Goal: Contribute content

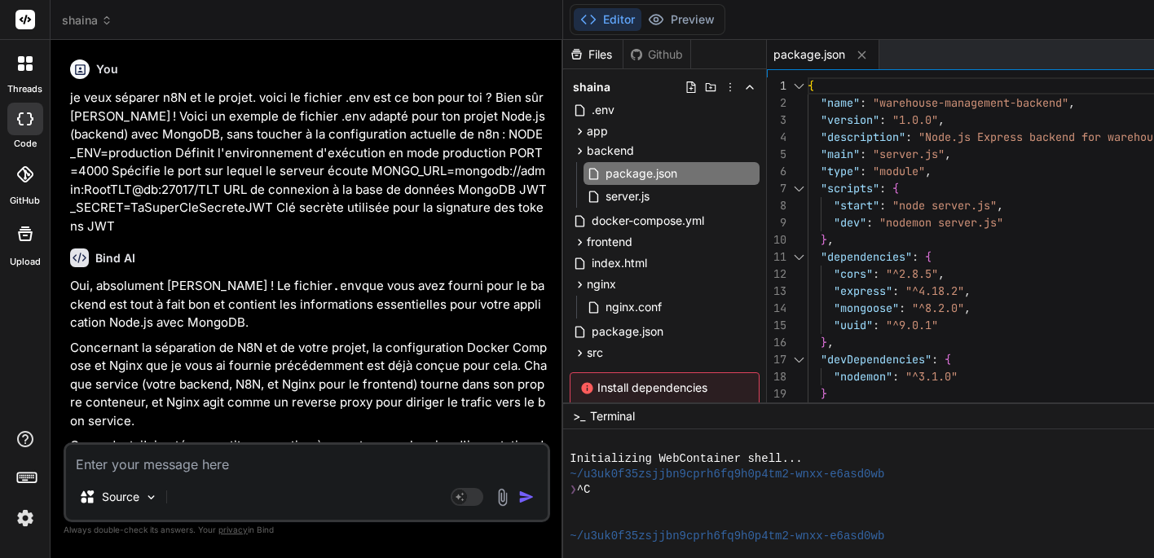
scroll to position [4056, 0]
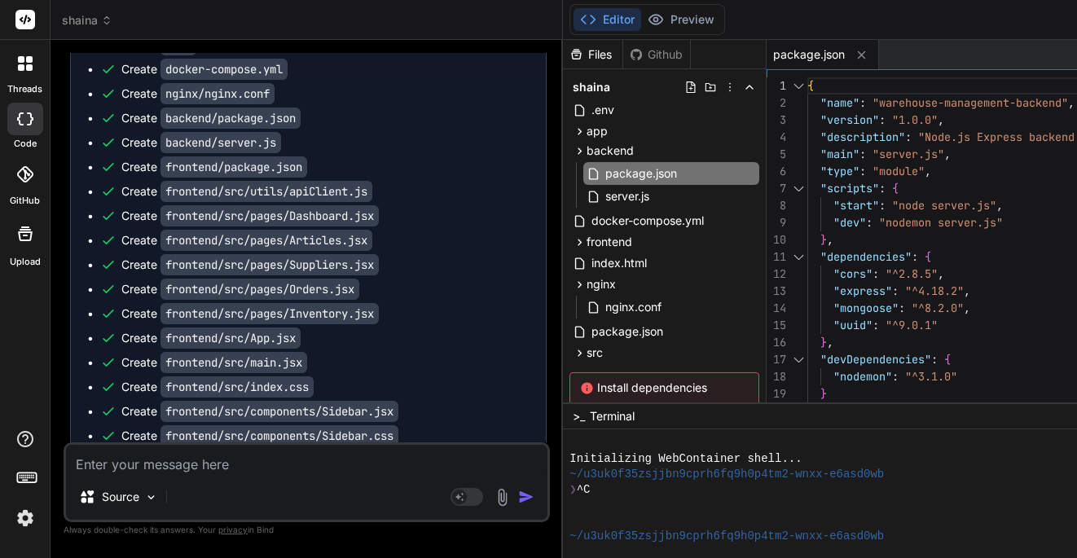
type textarea "x"
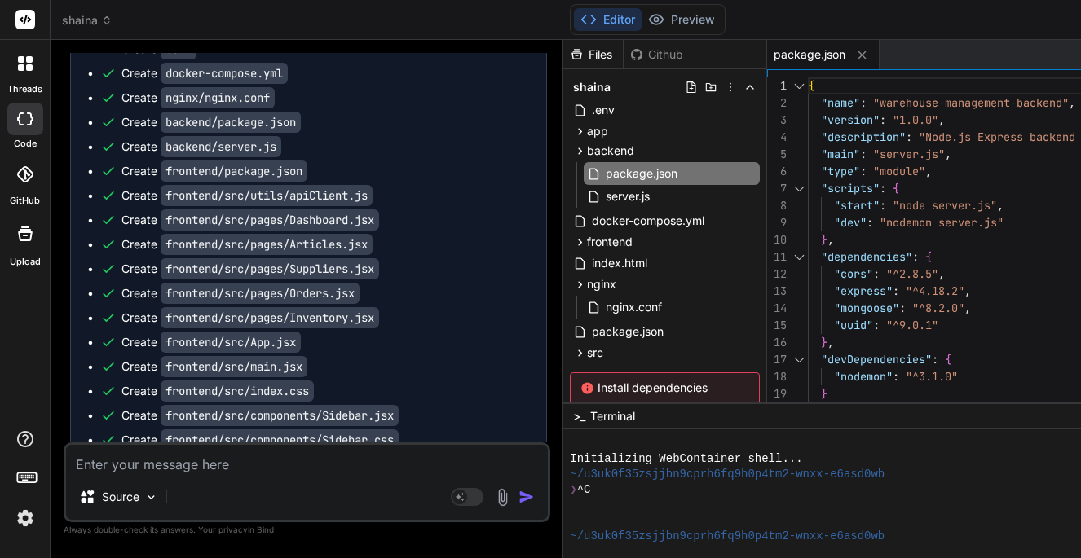
scroll to position [4053, 0]
click at [642, 201] on span "server.js" at bounding box center [627, 197] width 47 height 20
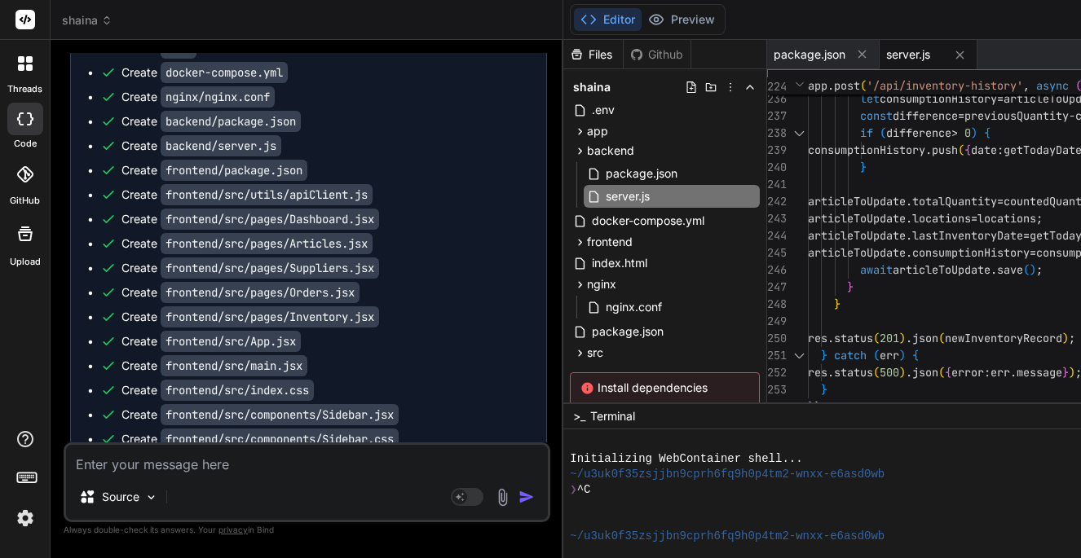
scroll to position [154, 0]
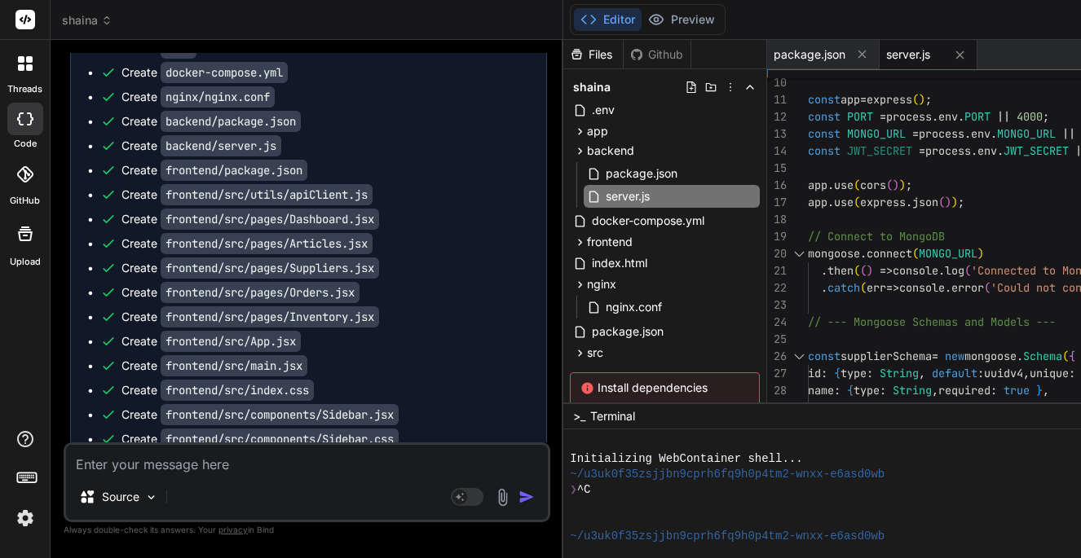
click at [808, 256] on div at bounding box center [798, 253] width 21 height 17
click at [807, 247] on div at bounding box center [798, 253] width 21 height 17
type textarea "}); // Start the server app.listen(PORT, () => { console.log(`Backend Server ru…"
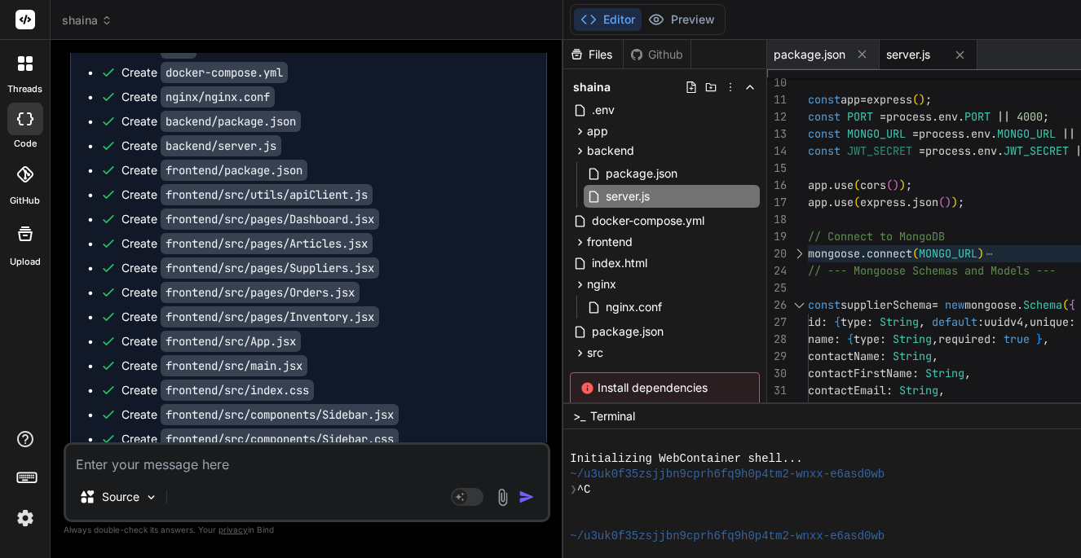
click at [807, 299] on div at bounding box center [798, 305] width 21 height 17
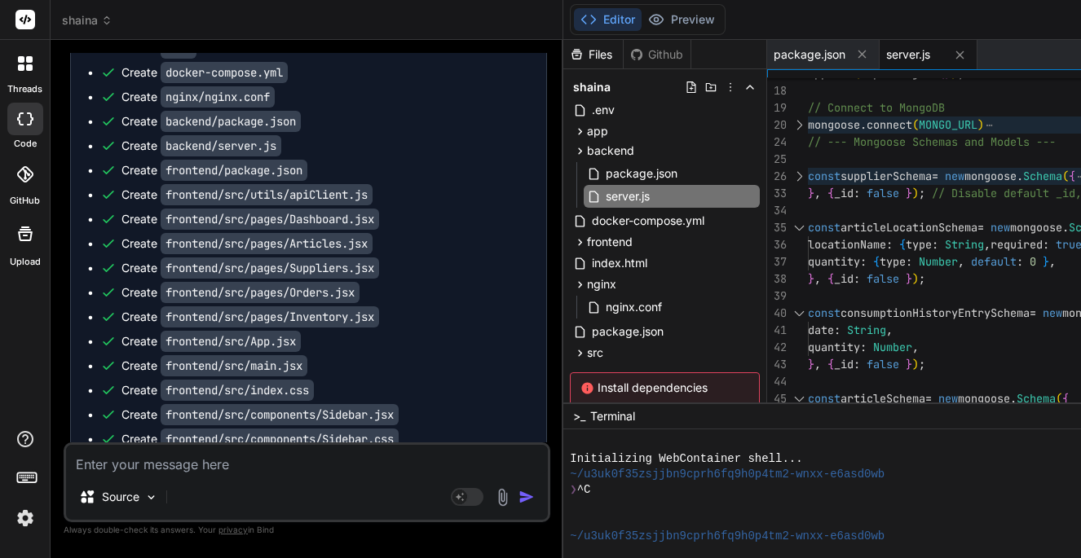
click at [805, 224] on div at bounding box center [798, 227] width 21 height 17
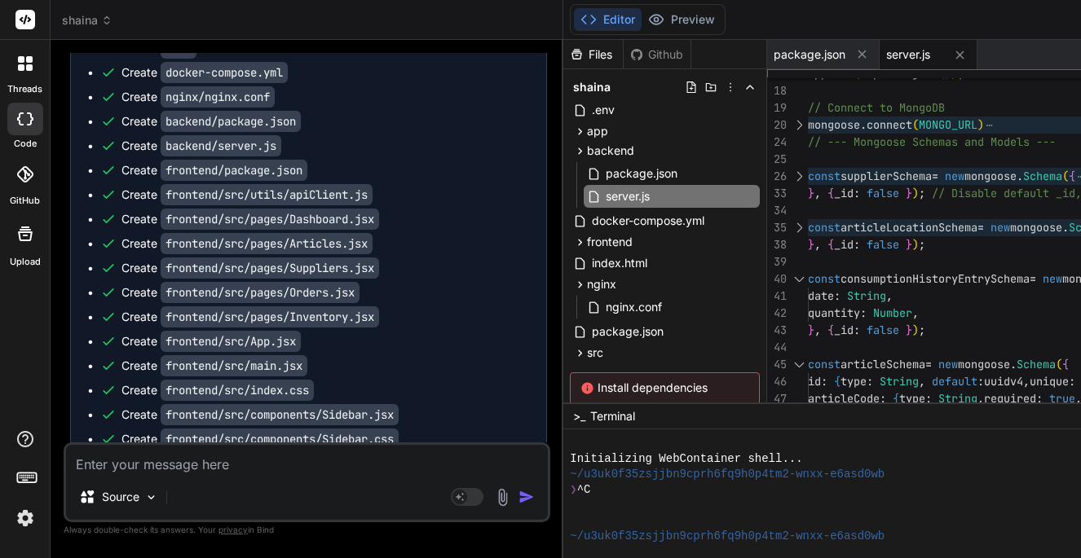
click at [803, 271] on div at bounding box center [798, 279] width 21 height 17
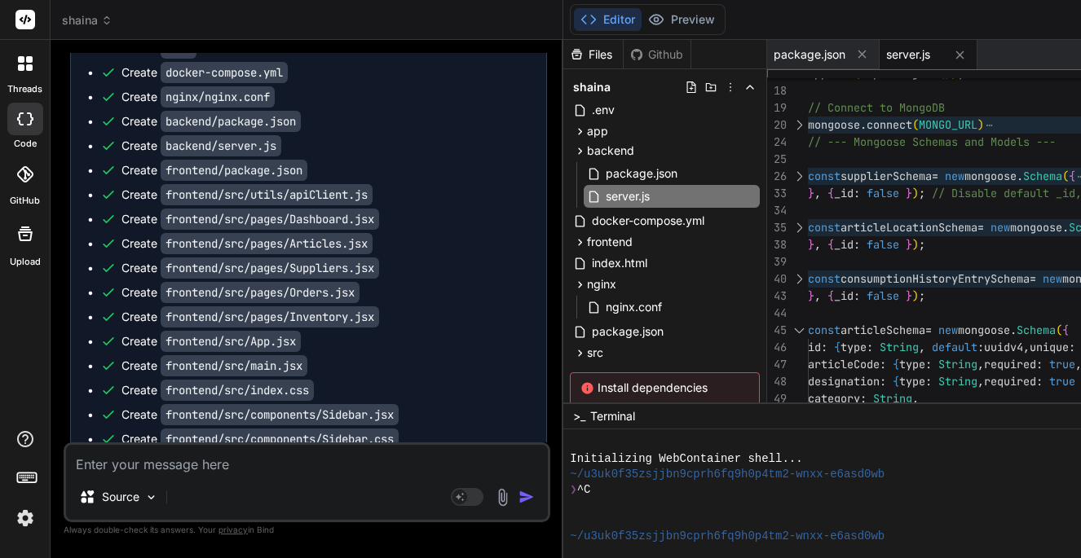
click at [804, 323] on div at bounding box center [798, 330] width 21 height 17
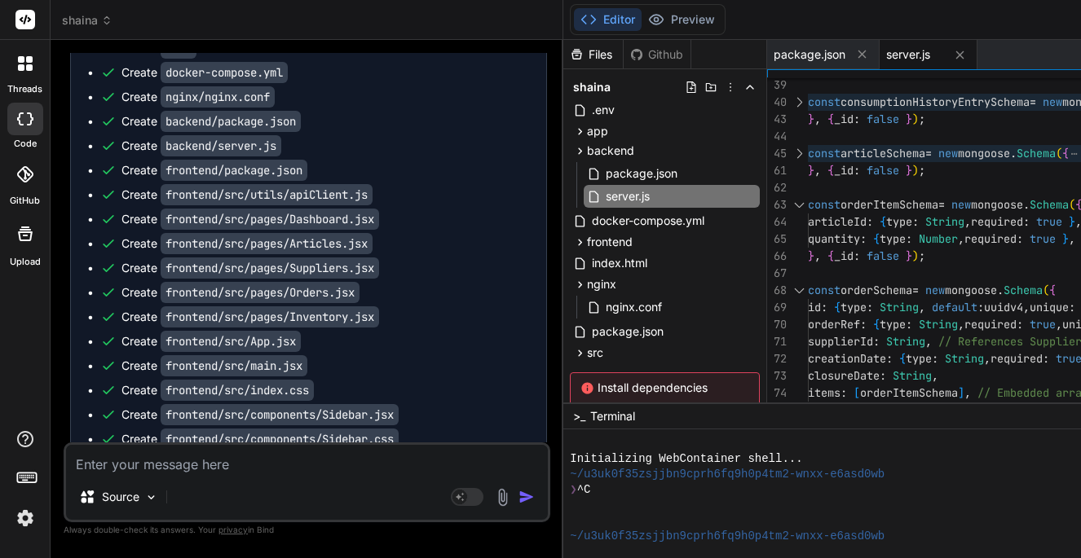
click at [806, 204] on div at bounding box center [798, 204] width 21 height 17
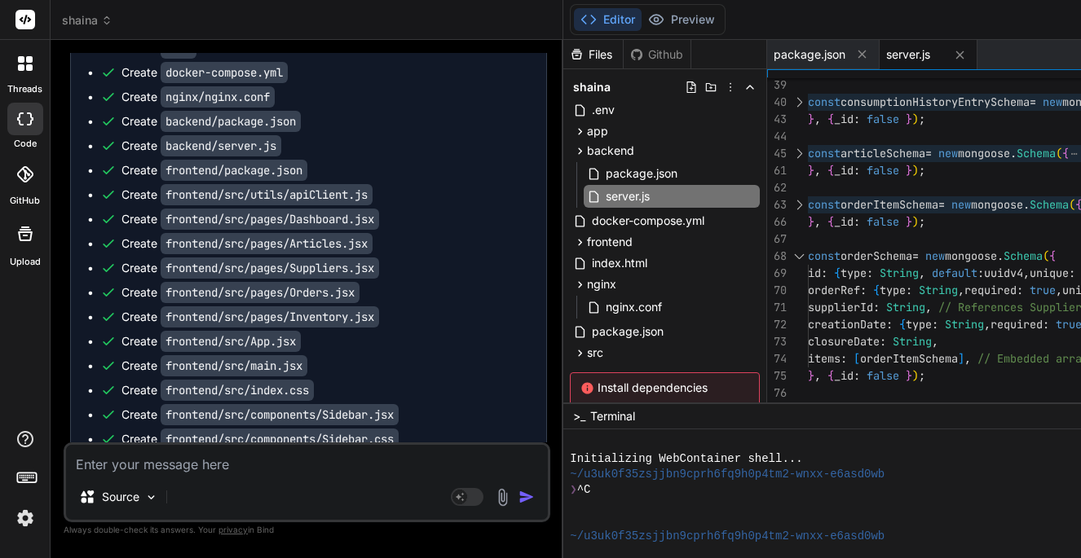
click at [806, 251] on div at bounding box center [798, 256] width 21 height 17
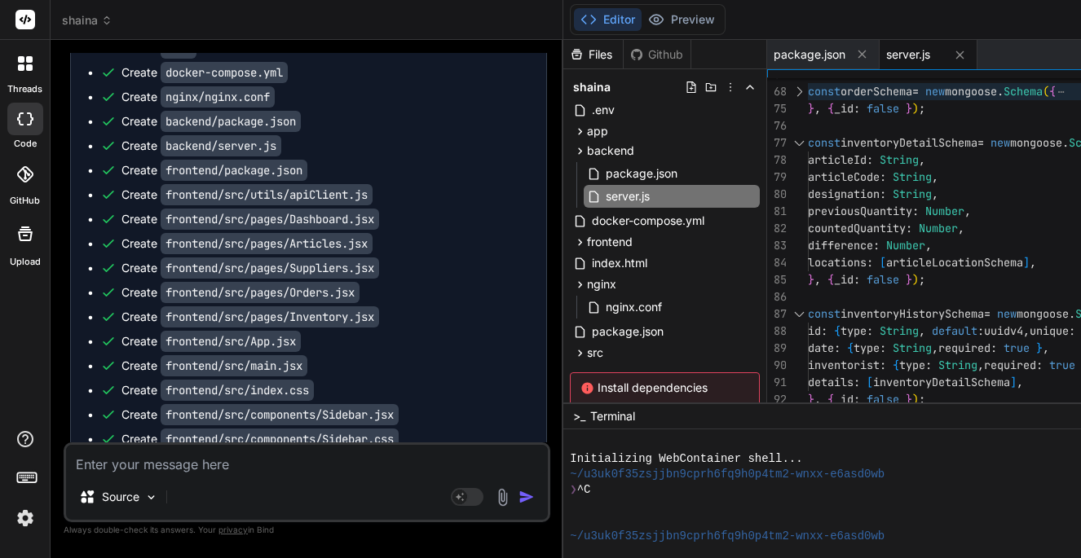
click at [808, 138] on div at bounding box center [798, 142] width 21 height 17
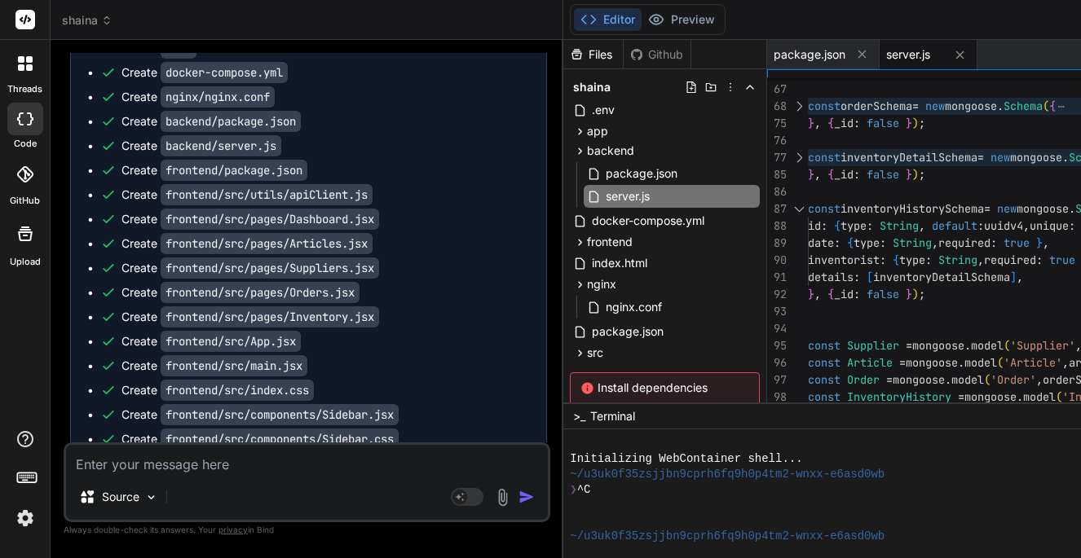
click at [807, 202] on div at bounding box center [798, 208] width 21 height 17
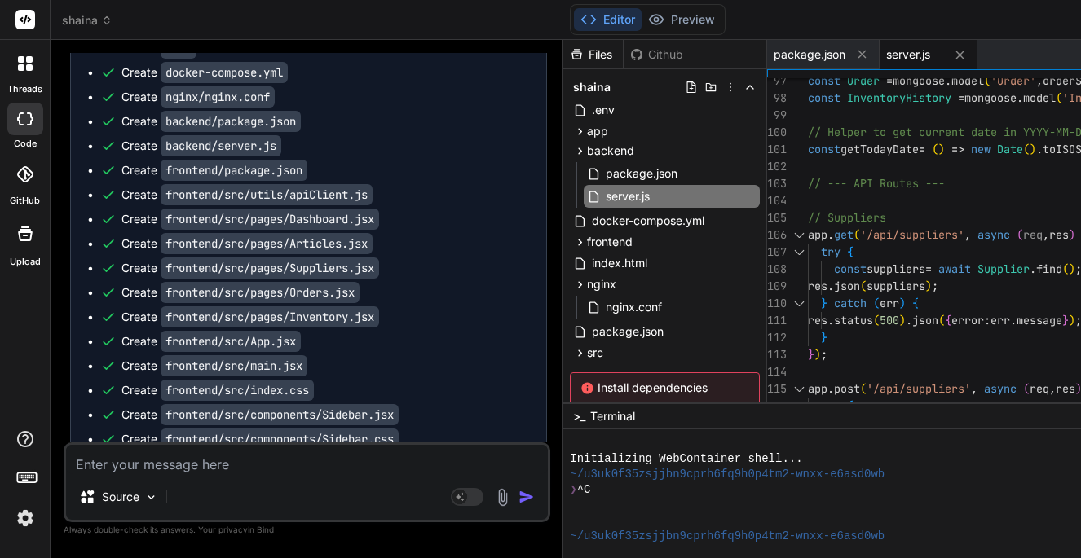
click at [804, 234] on div at bounding box center [798, 235] width 21 height 17
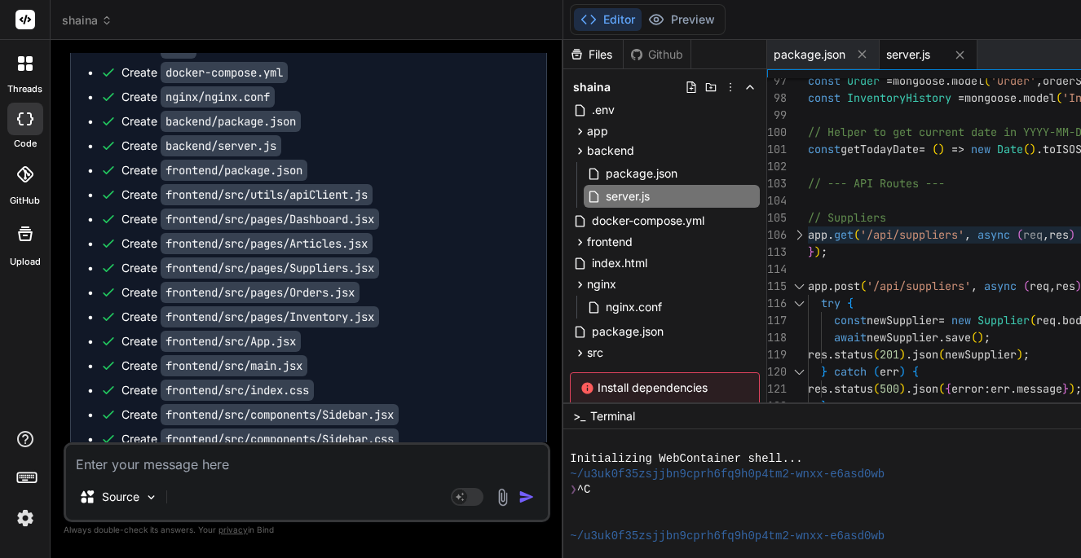
click at [807, 280] on div at bounding box center [798, 286] width 21 height 17
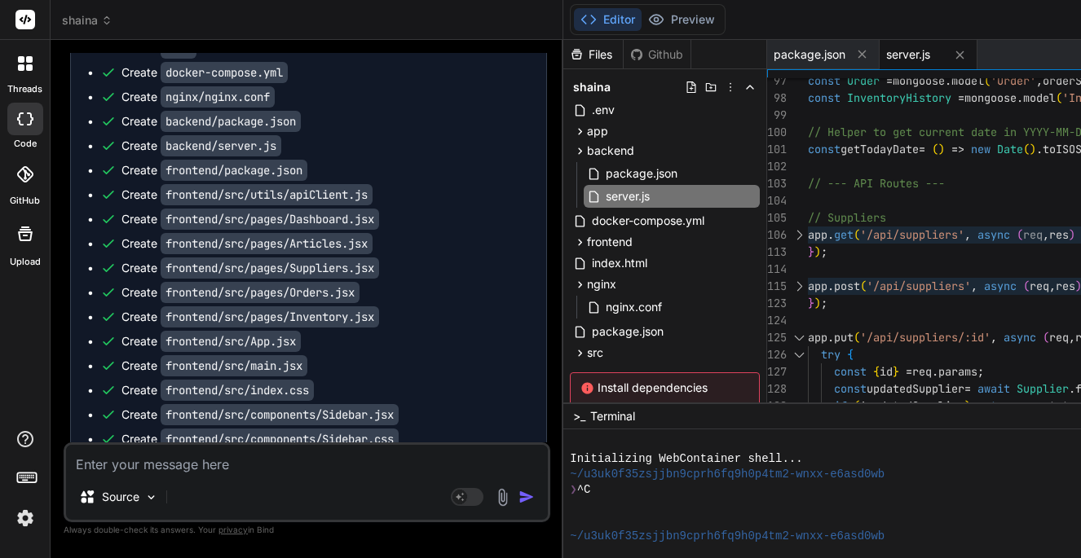
click at [806, 332] on div at bounding box center [798, 337] width 21 height 17
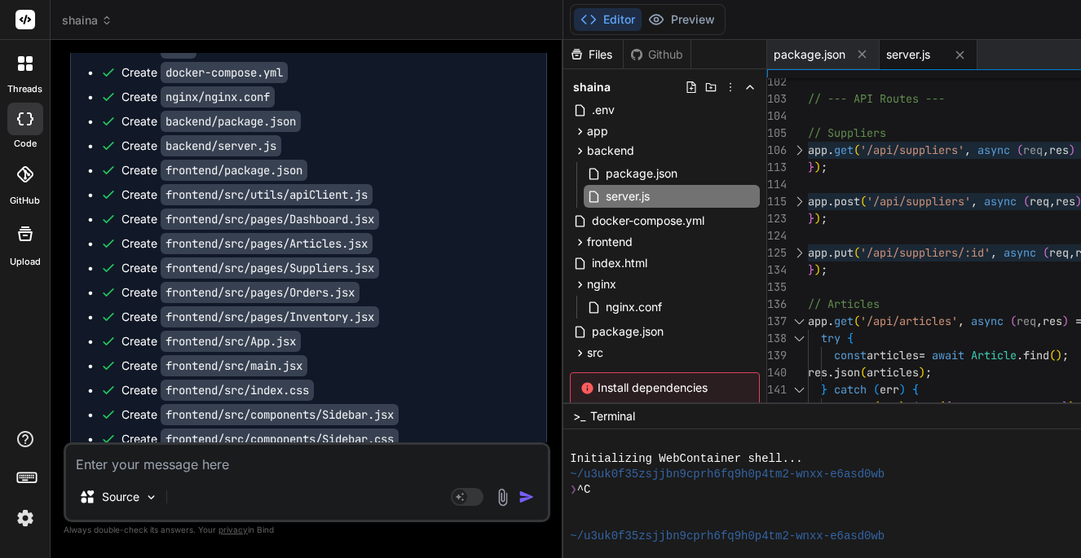
click at [804, 319] on div at bounding box center [798, 321] width 21 height 17
type textarea "// Start the server app.listen(PORT, () => { console.log(`Backend Server runnin…"
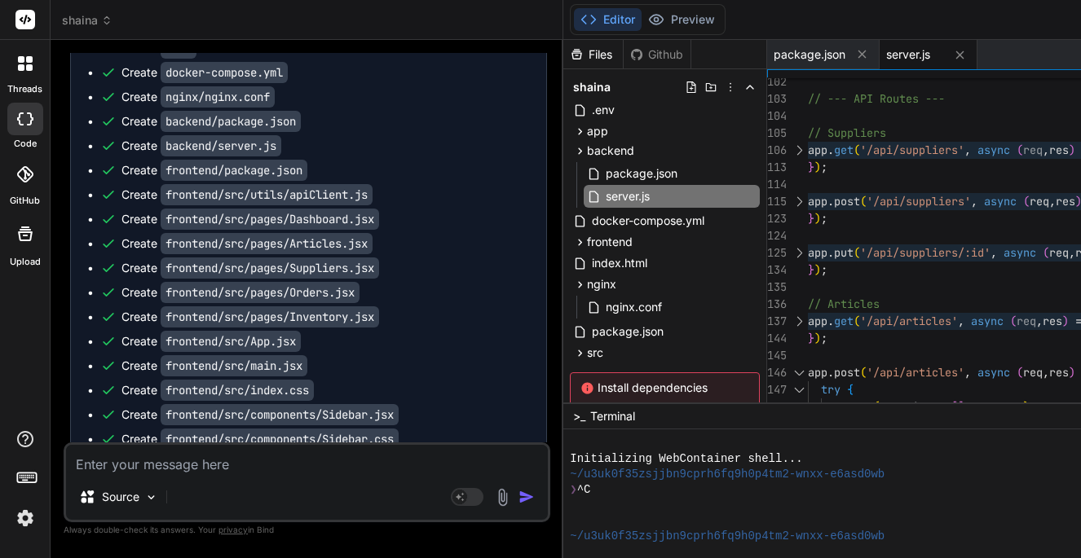
click at [806, 368] on div at bounding box center [798, 372] width 21 height 17
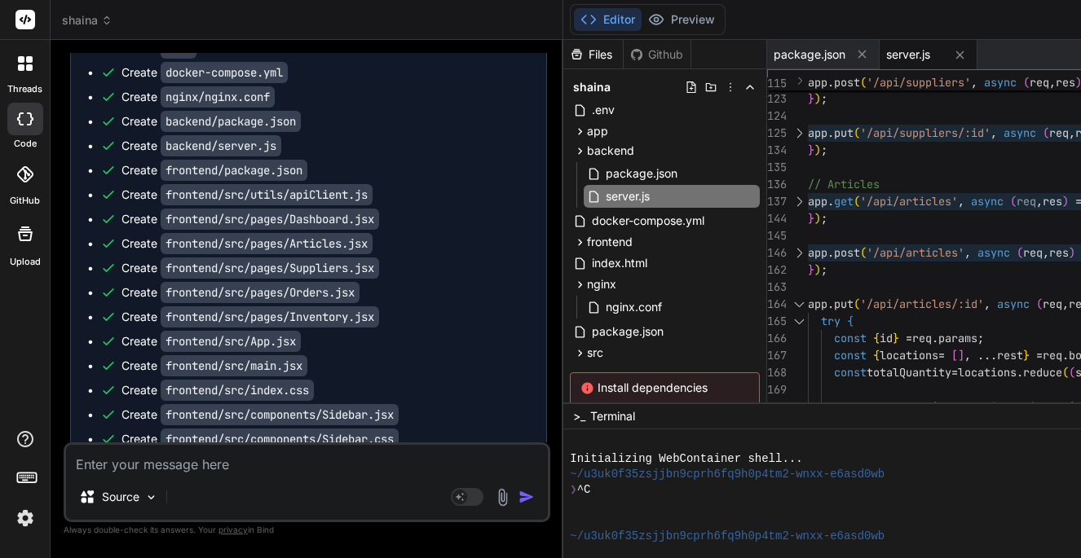
click at [806, 317] on div at bounding box center [798, 321] width 21 height 17
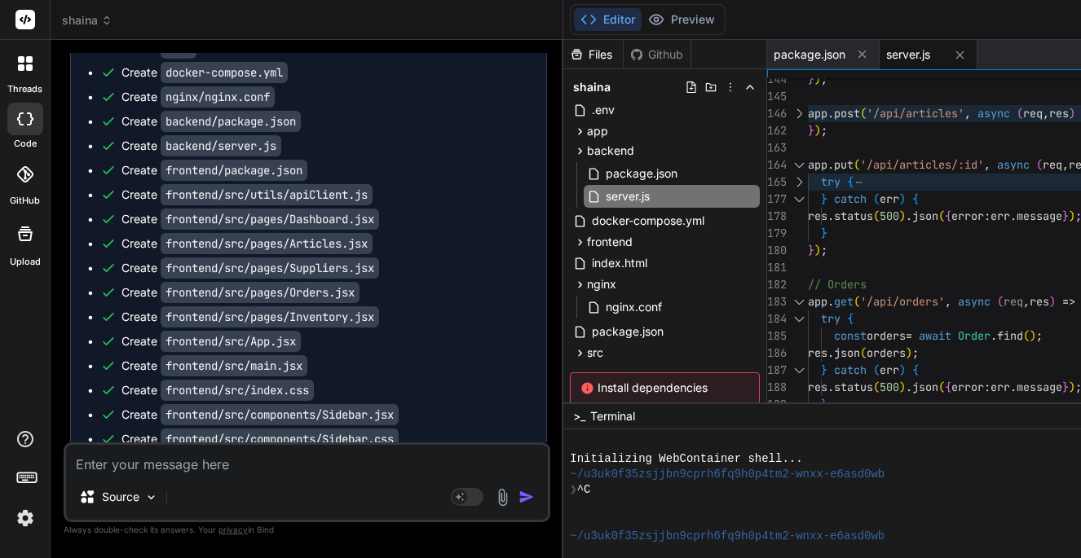
click at [807, 197] on div at bounding box center [798, 199] width 21 height 17
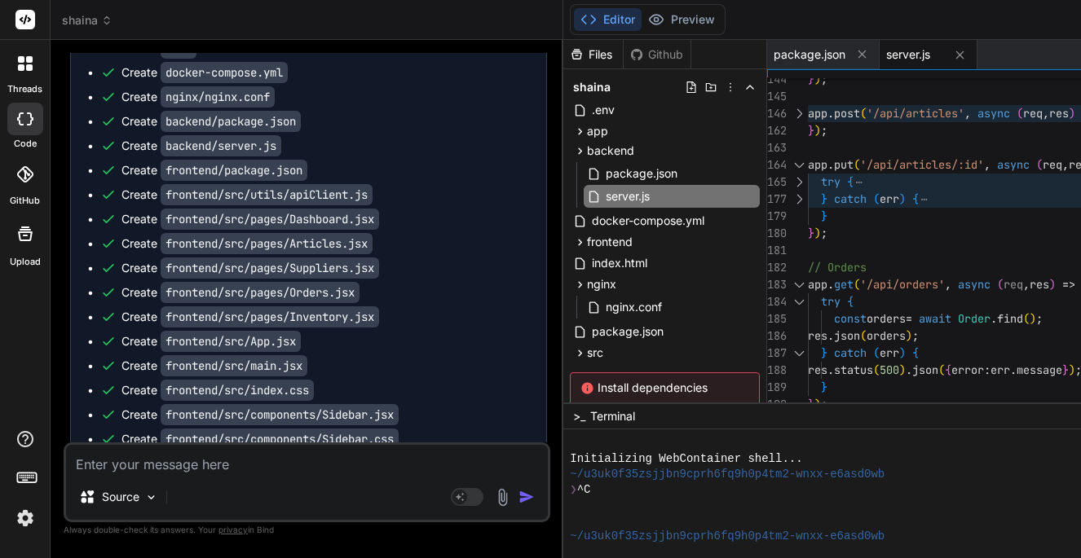
click at [806, 280] on div at bounding box center [798, 284] width 21 height 17
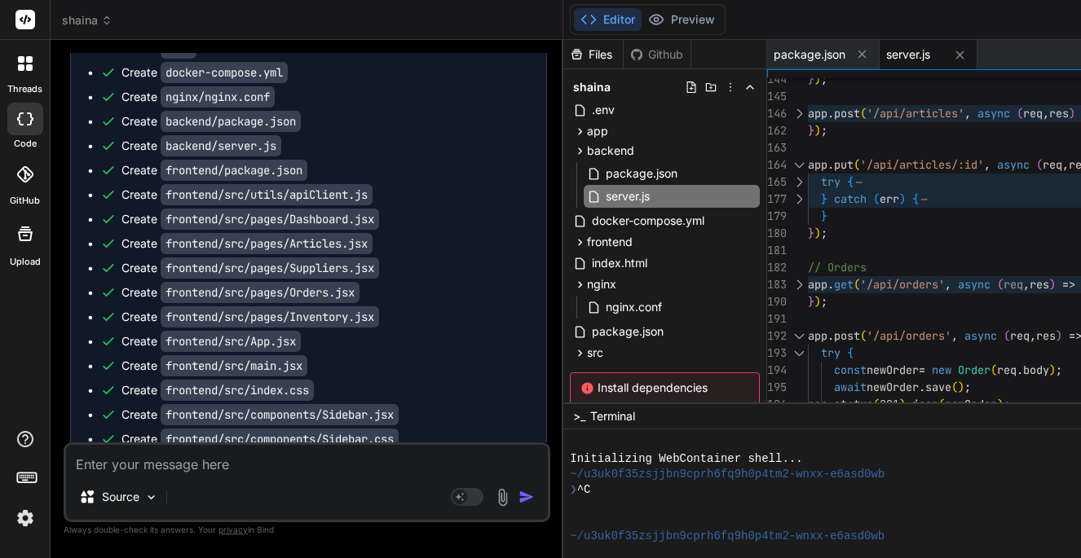
click at [809, 333] on div at bounding box center [798, 336] width 21 height 17
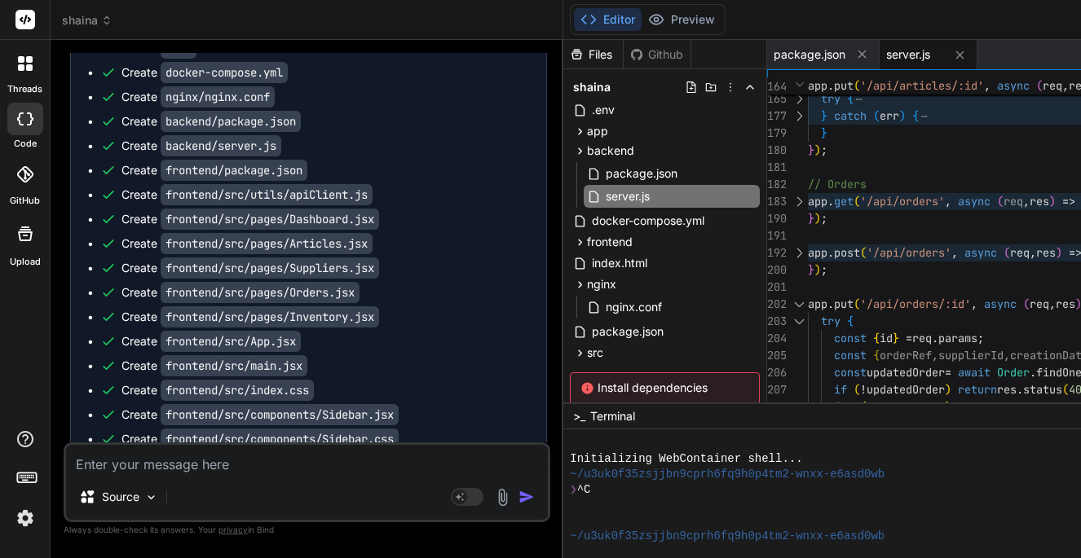
click at [808, 302] on div at bounding box center [798, 304] width 21 height 17
type textarea "}); // Start the server app.listen(PORT, () => { console.log(`Backend Server ru…"
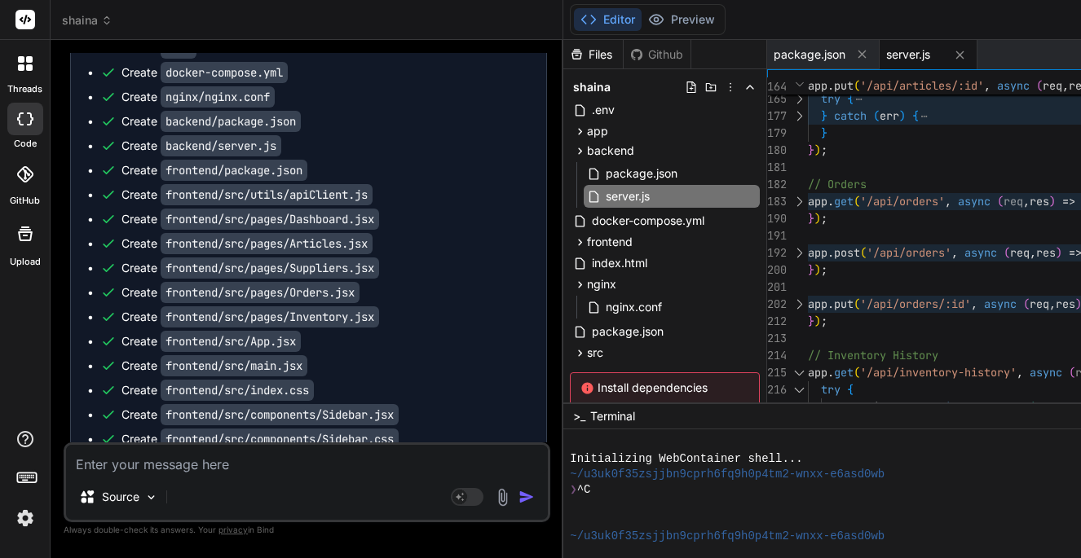
click at [804, 365] on div at bounding box center [798, 372] width 21 height 17
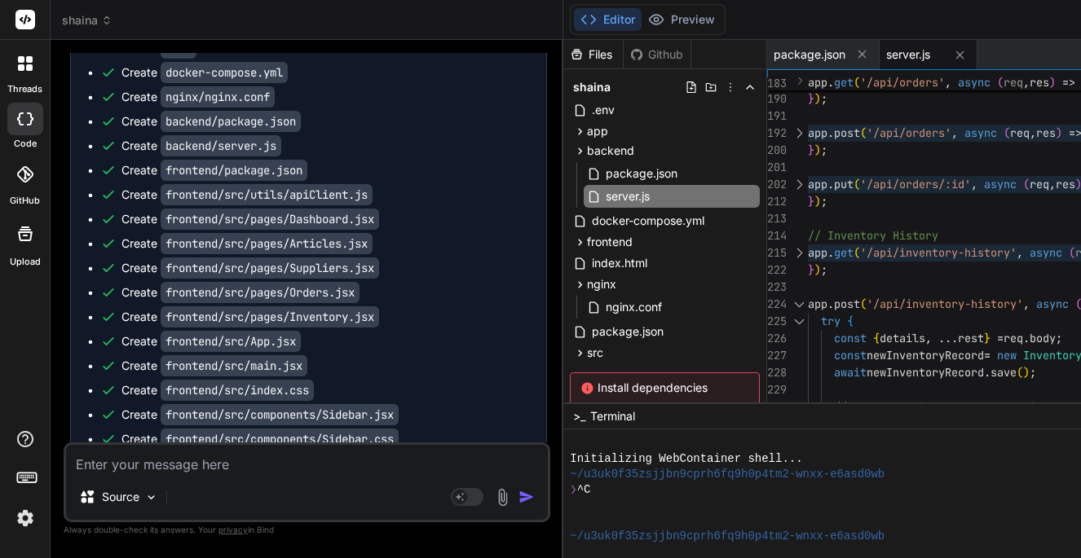
click at [808, 319] on div at bounding box center [798, 321] width 21 height 17
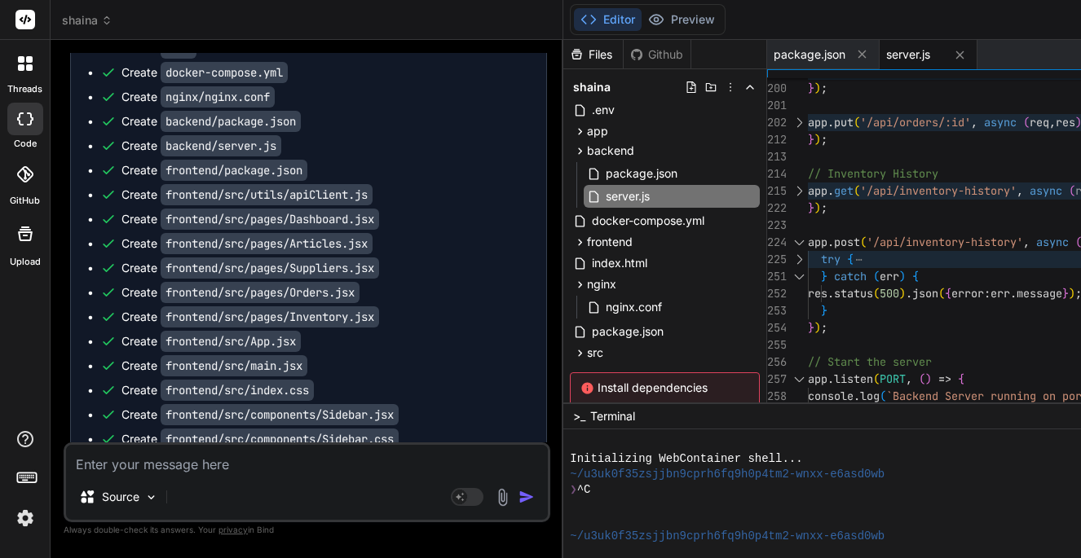
scroll to position [86, 0]
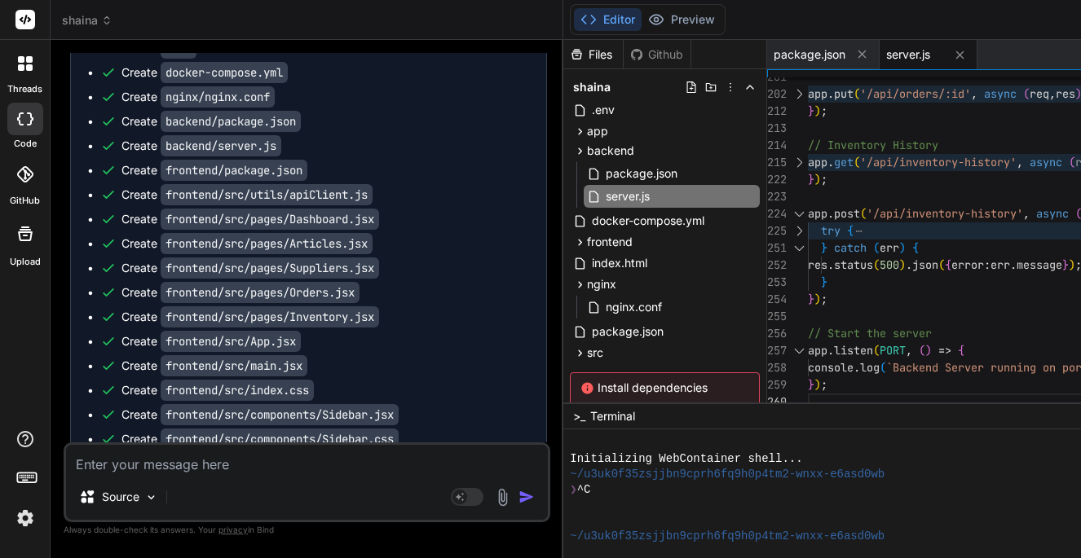
click at [808, 244] on div at bounding box center [798, 248] width 21 height 17
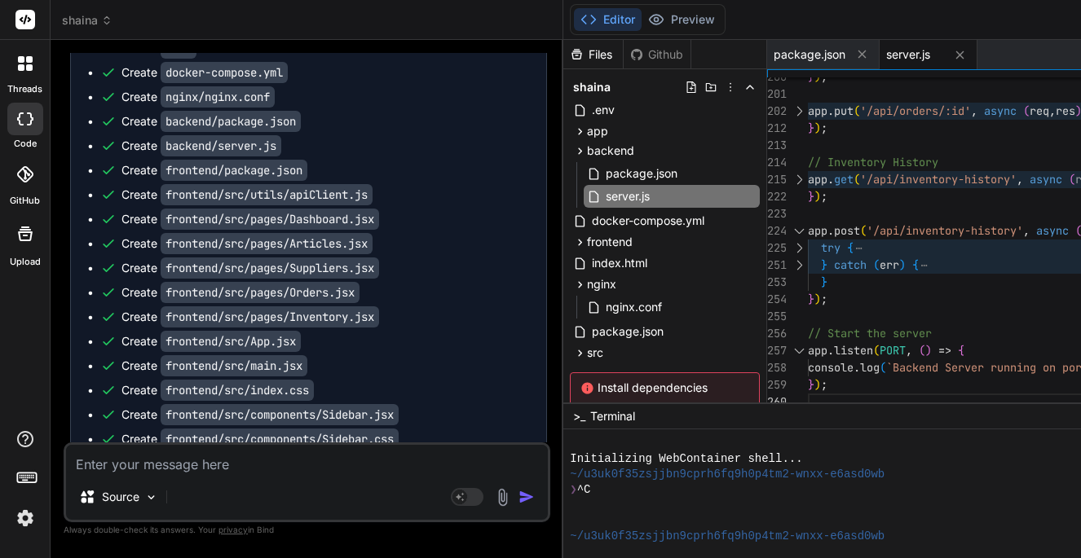
click at [807, 346] on div at bounding box center [798, 350] width 21 height 17
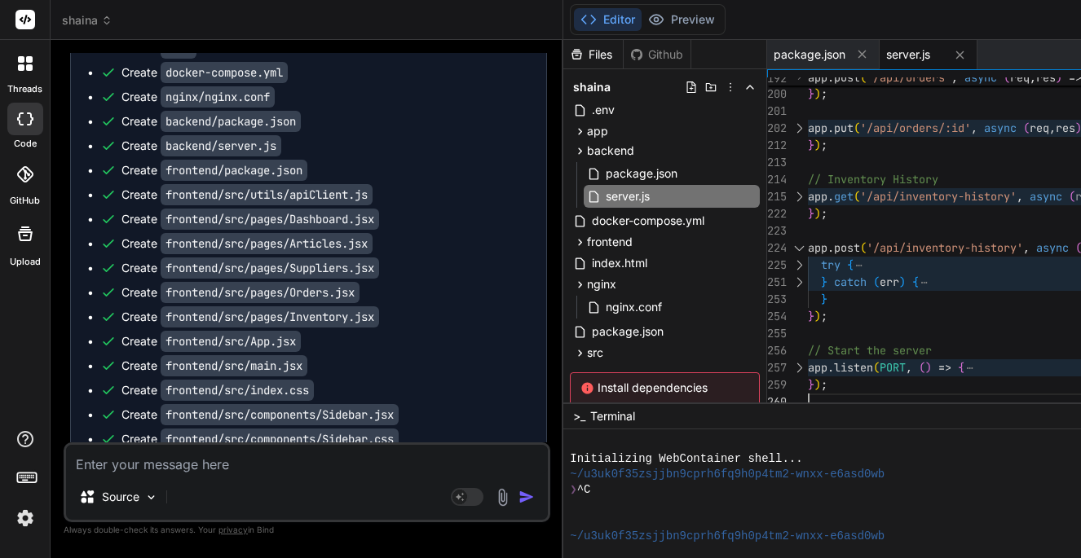
scroll to position [8, 0]
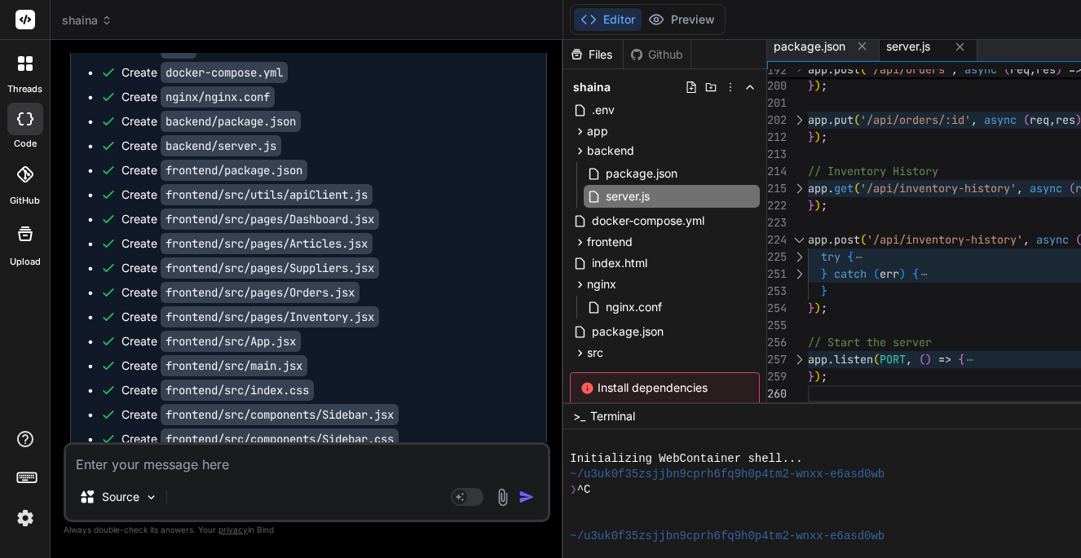
drag, startPoint x: 845, startPoint y: 386, endPoint x: 838, endPoint y: 382, distance: 8.4
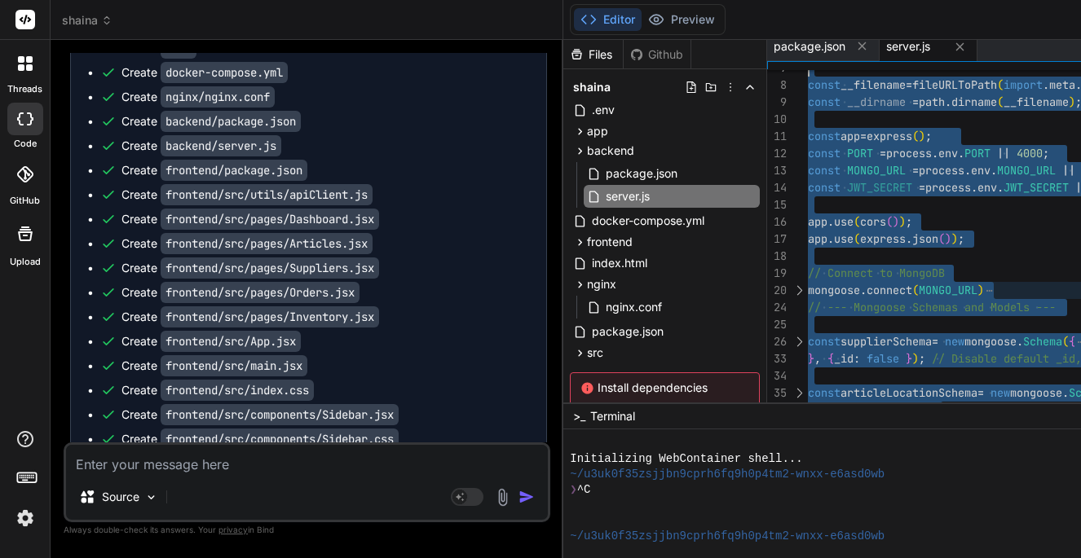
scroll to position [0, 0]
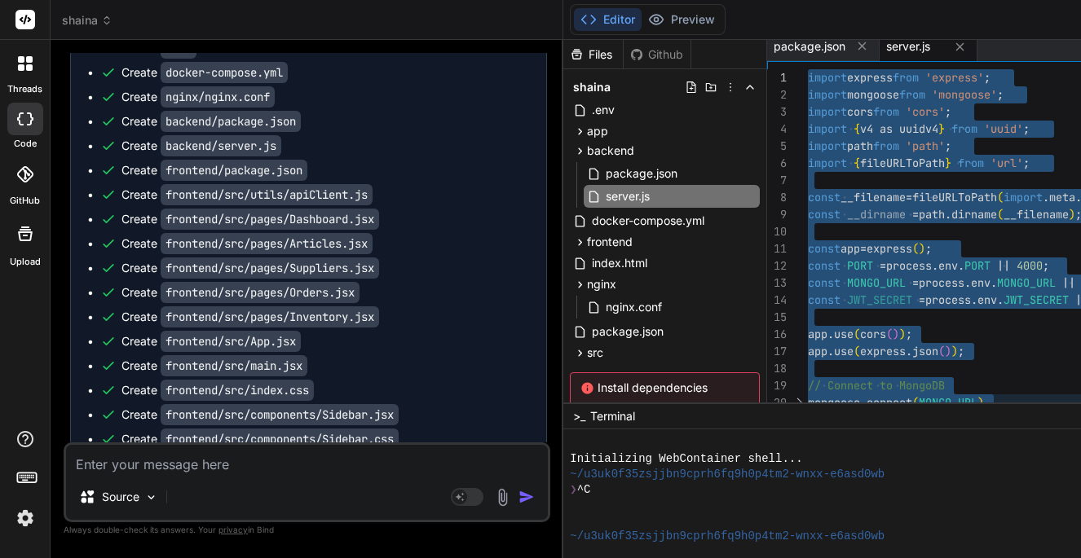
drag, startPoint x: 834, startPoint y: 393, endPoint x: 822, endPoint y: 31, distance: 362.0
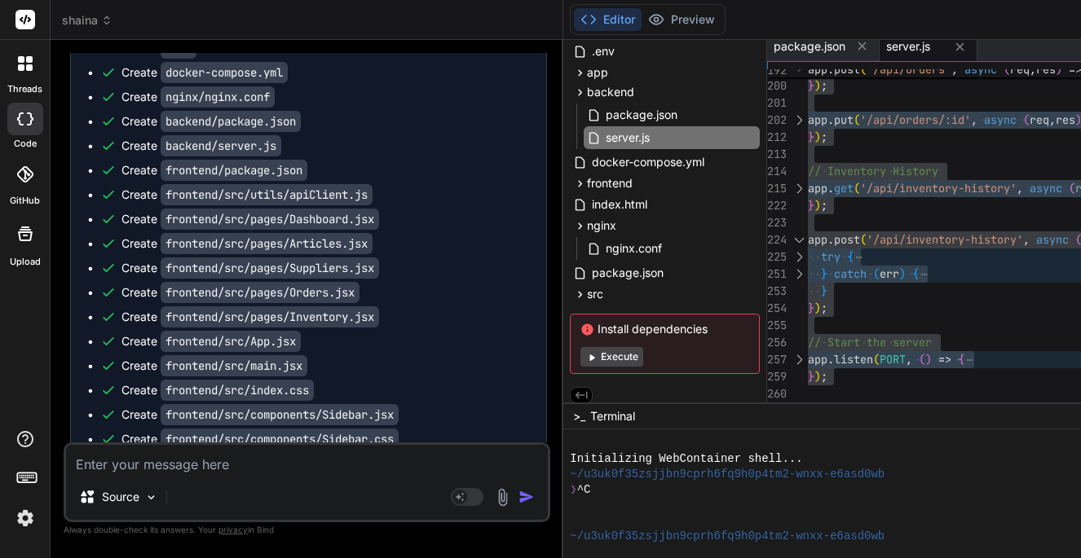
scroll to position [4025, 0]
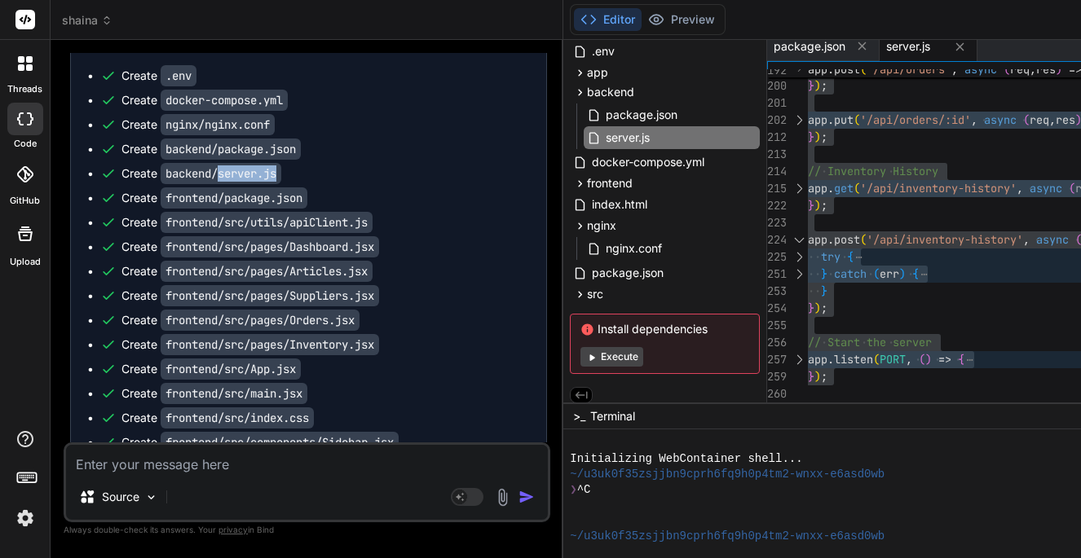
drag, startPoint x: 221, startPoint y: 172, endPoint x: 288, endPoint y: 176, distance: 66.9
click at [288, 176] on div "Create backend/server.js" at bounding box center [314, 173] width 429 height 16
copy code "server.js"
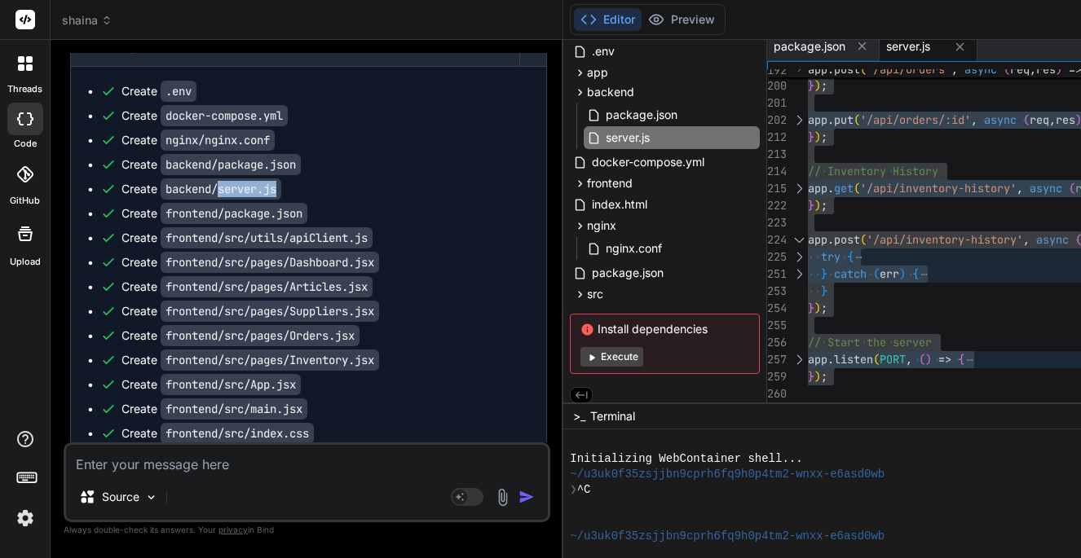
scroll to position [4014, 0]
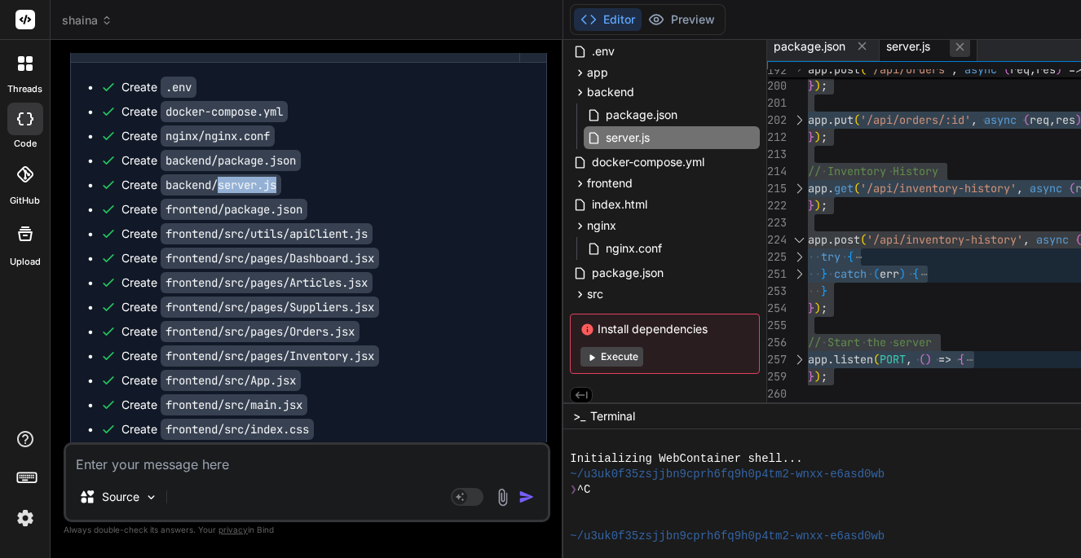
click at [967, 46] on icon at bounding box center [960, 47] width 14 height 14
type textarea ""dependencies": { "cors": "^2.8.5", "express": "^4.18.2", "mongoose": "^8.2.0",…"
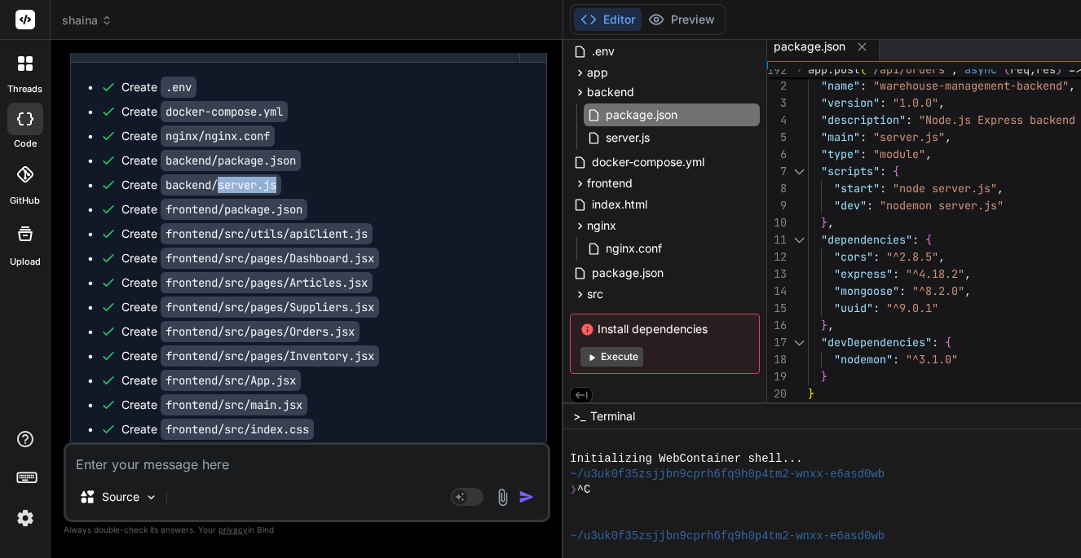
scroll to position [0, 0]
click at [869, 50] on icon at bounding box center [862, 47] width 14 height 14
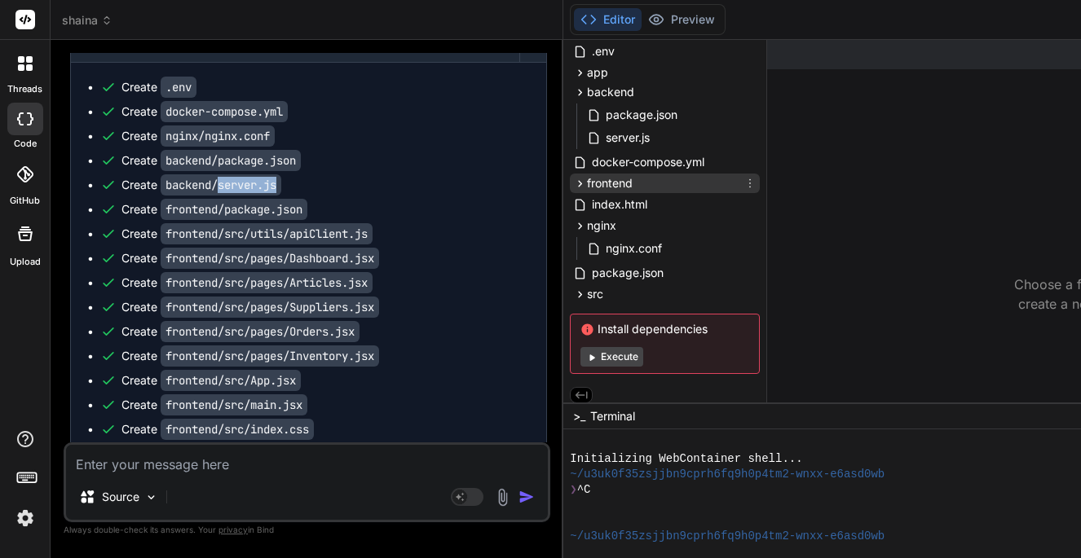
click at [583, 185] on icon at bounding box center [581, 183] width 4 height 7
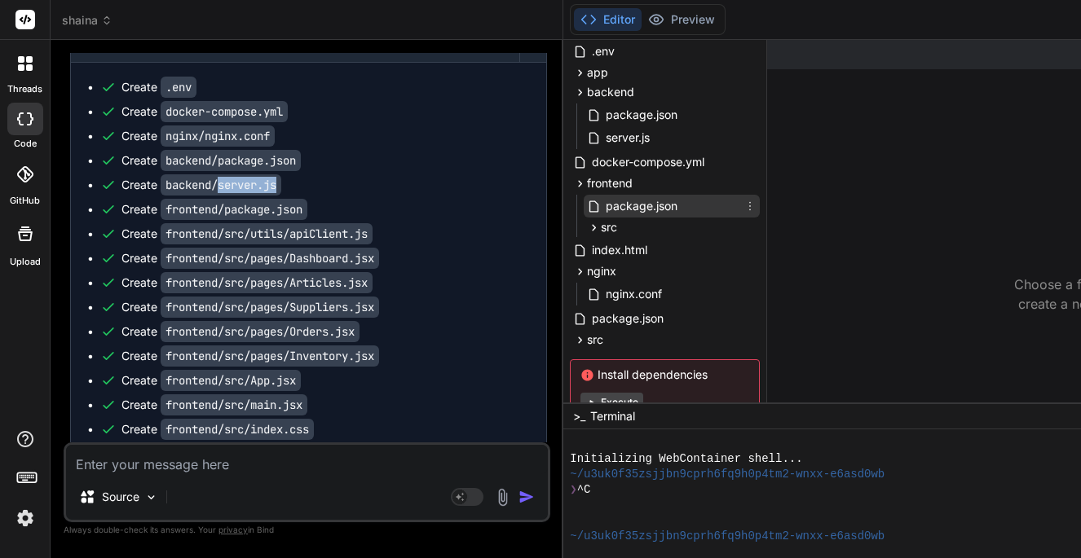
click at [626, 209] on span "package.json" at bounding box center [641, 206] width 75 height 20
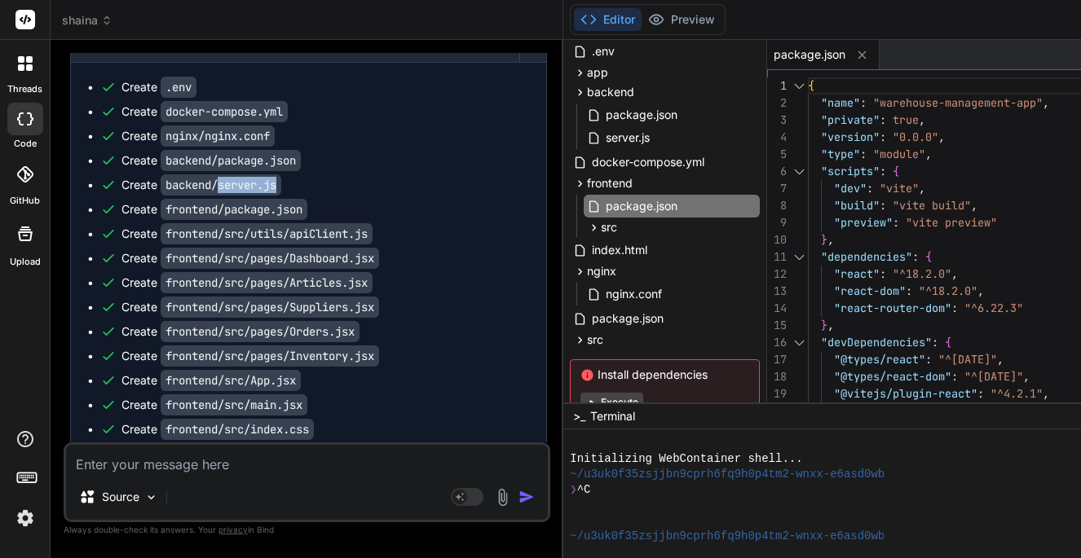
click at [807, 83] on div at bounding box center [798, 85] width 21 height 17
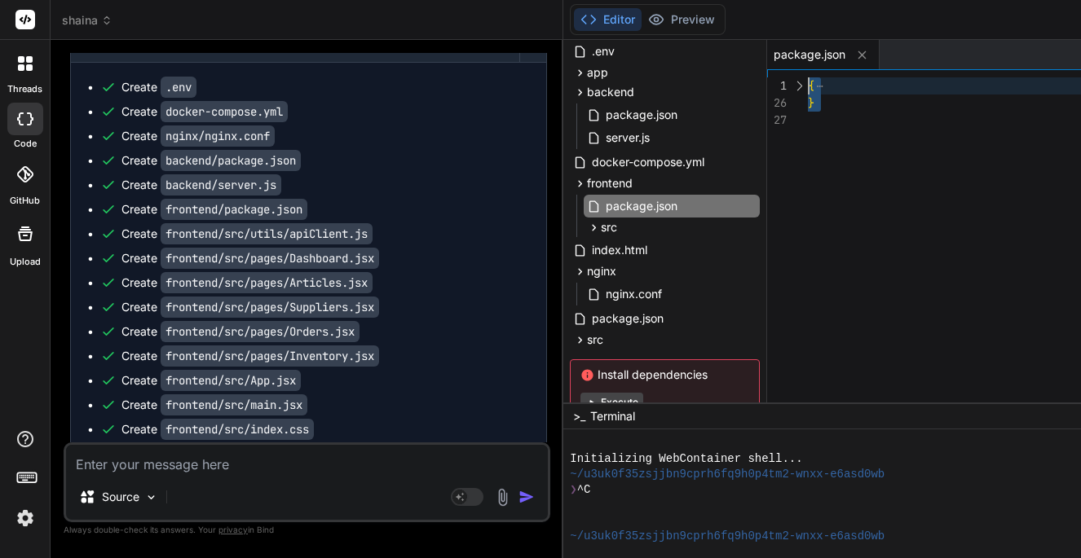
drag, startPoint x: 830, startPoint y: 119, endPoint x: 810, endPoint y: 81, distance: 42.7
drag, startPoint x: 224, startPoint y: 207, endPoint x: 307, endPoint y: 205, distance: 83.2
click at [307, 205] on code "frontend/package.json" at bounding box center [234, 209] width 147 height 21
copy code "package.json"
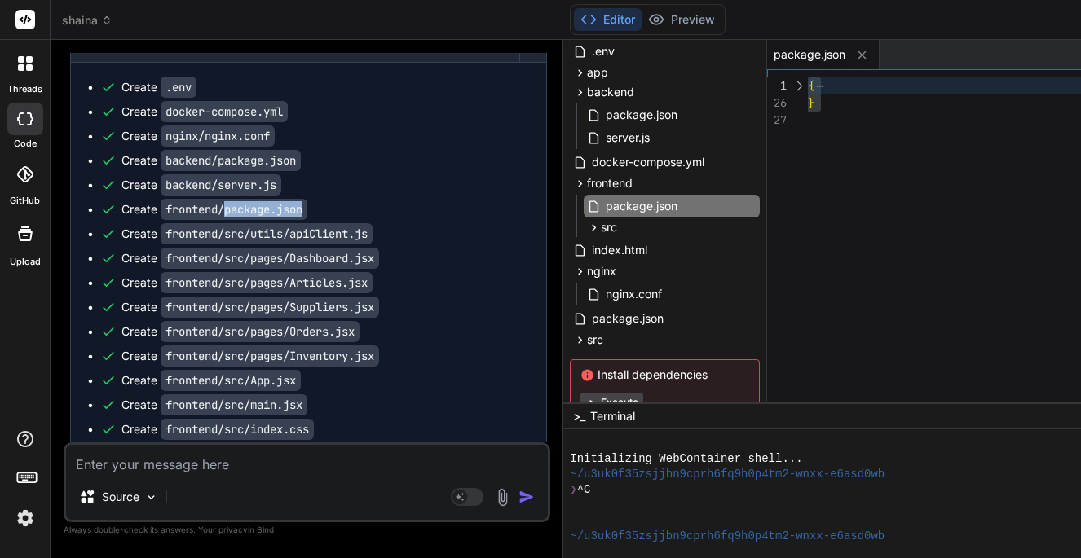
click at [242, 209] on code "frontend/package.json" at bounding box center [234, 209] width 147 height 21
drag, startPoint x: 227, startPoint y: 209, endPoint x: 348, endPoint y: 208, distance: 121.4
click at [347, 209] on div "Create frontend/package.json" at bounding box center [314, 209] width 429 height 16
copy code "package.json"
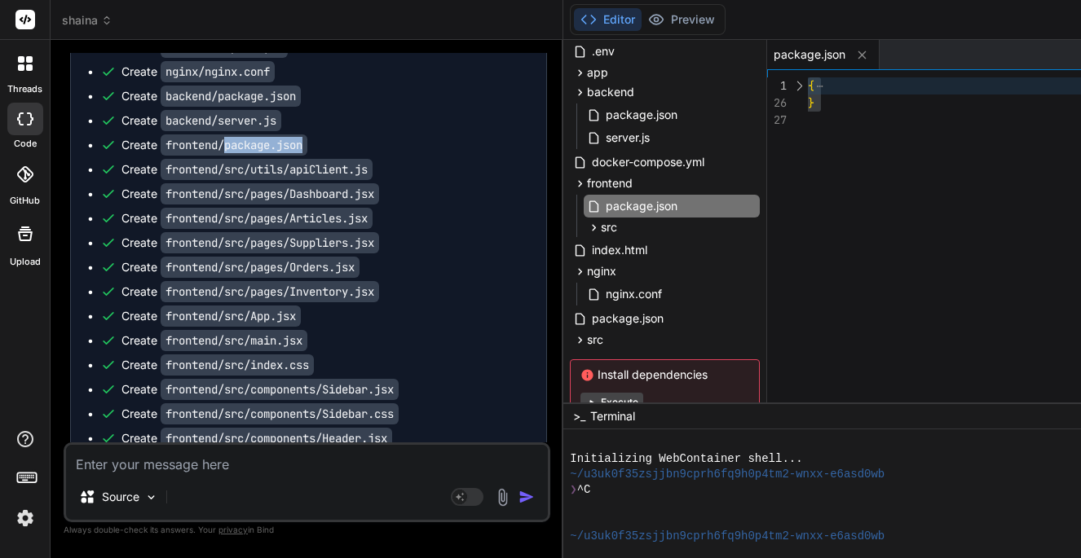
scroll to position [4097, 0]
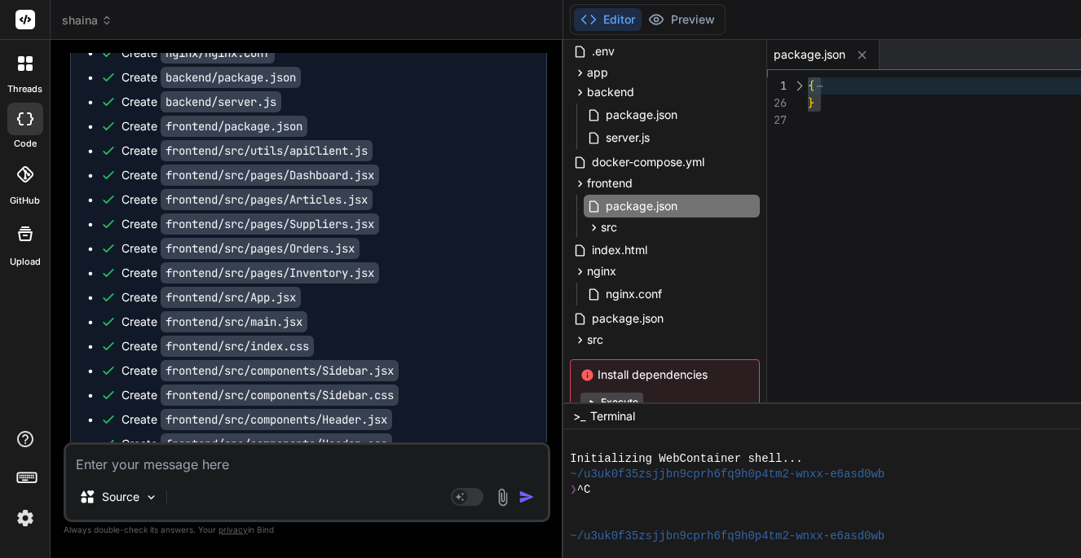
click at [232, 148] on code "frontend/src/utils/apiClient.js" at bounding box center [267, 150] width 212 height 21
click at [601, 228] on icon at bounding box center [594, 228] width 14 height 14
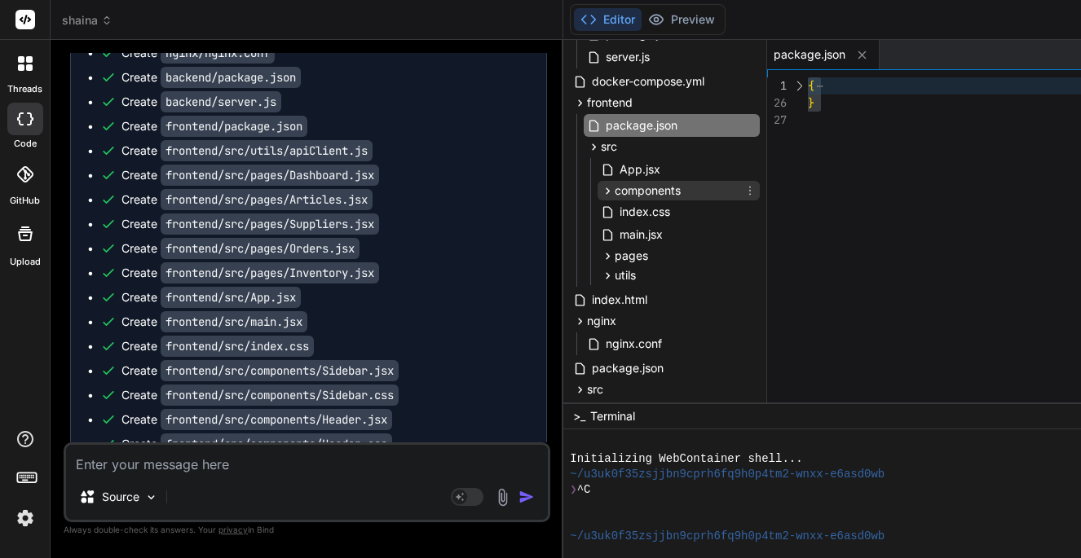
scroll to position [143, 0]
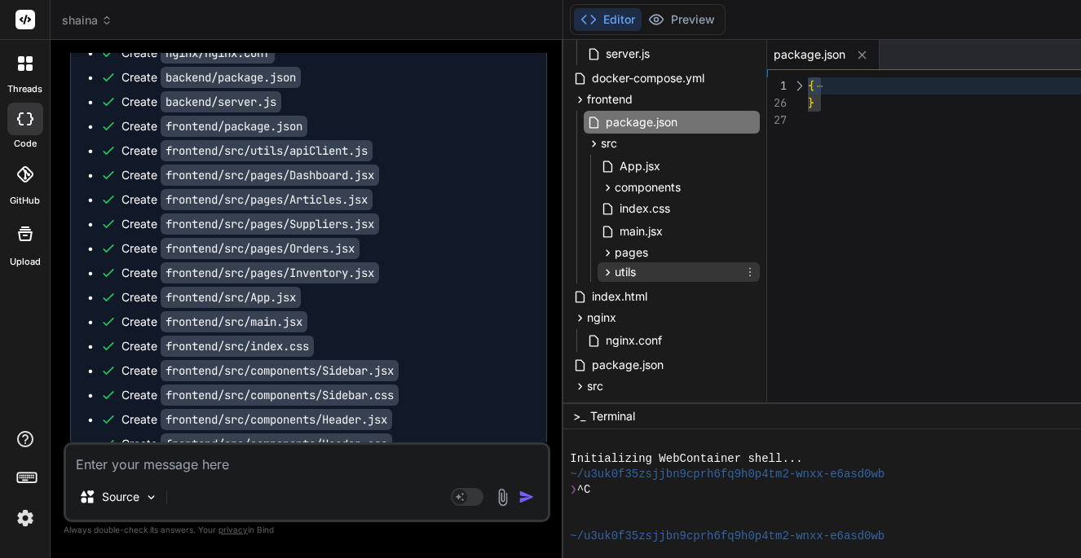
click at [614, 274] on icon at bounding box center [608, 273] width 14 height 14
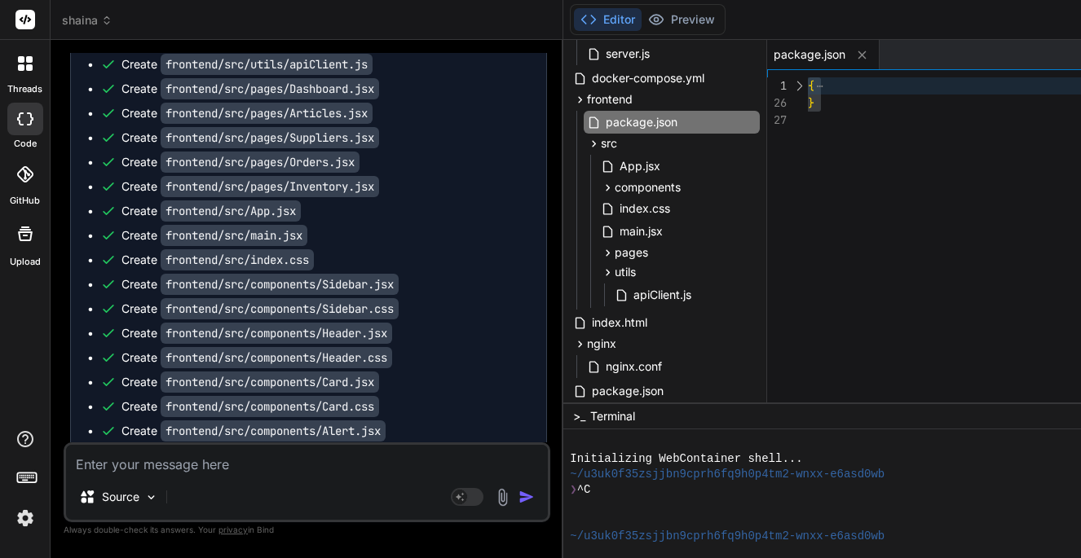
scroll to position [4181, 0]
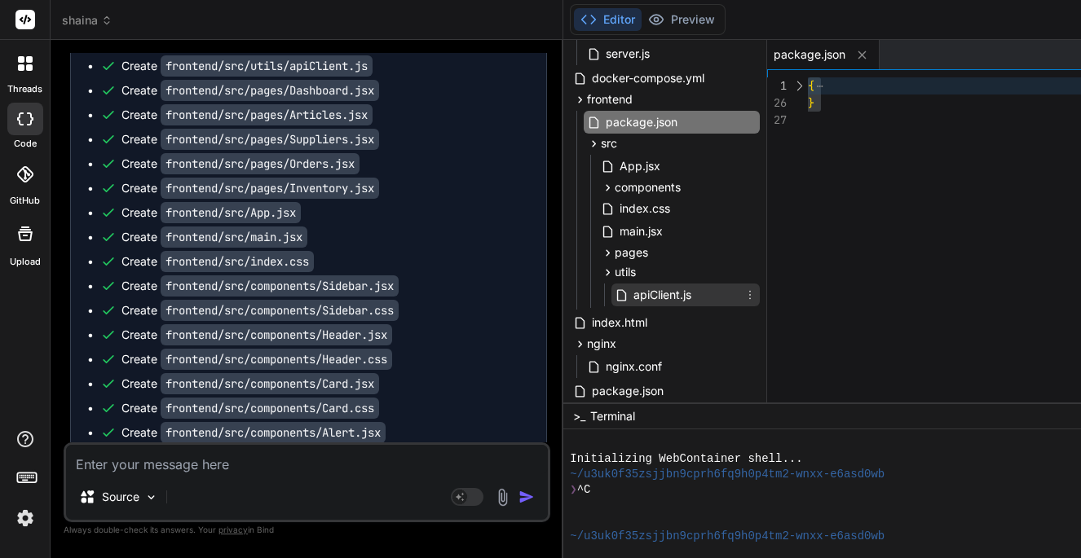
click at [674, 303] on span "apiClient.js" at bounding box center [662, 295] width 61 height 20
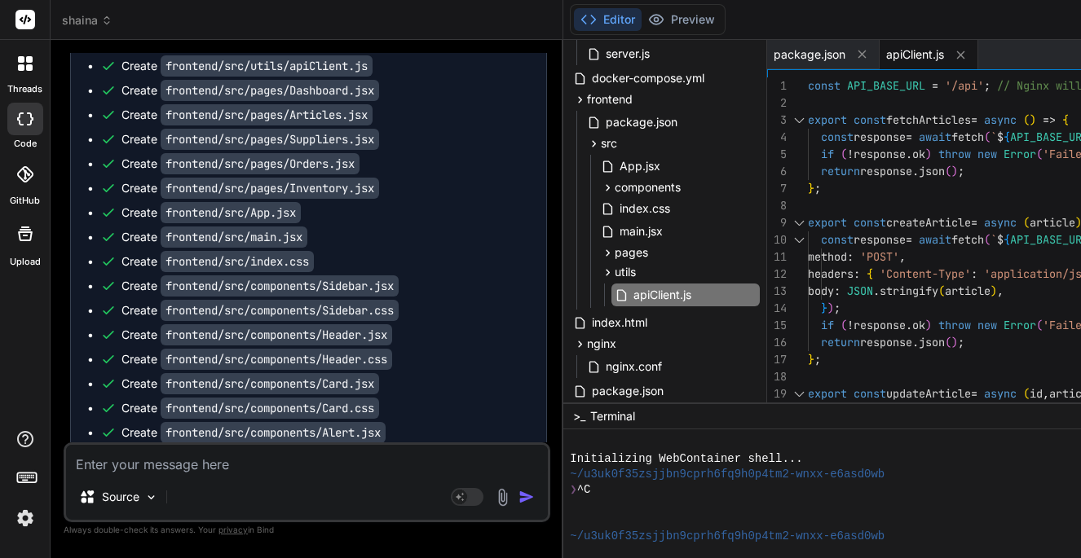
click at [808, 120] on div at bounding box center [798, 120] width 21 height 17
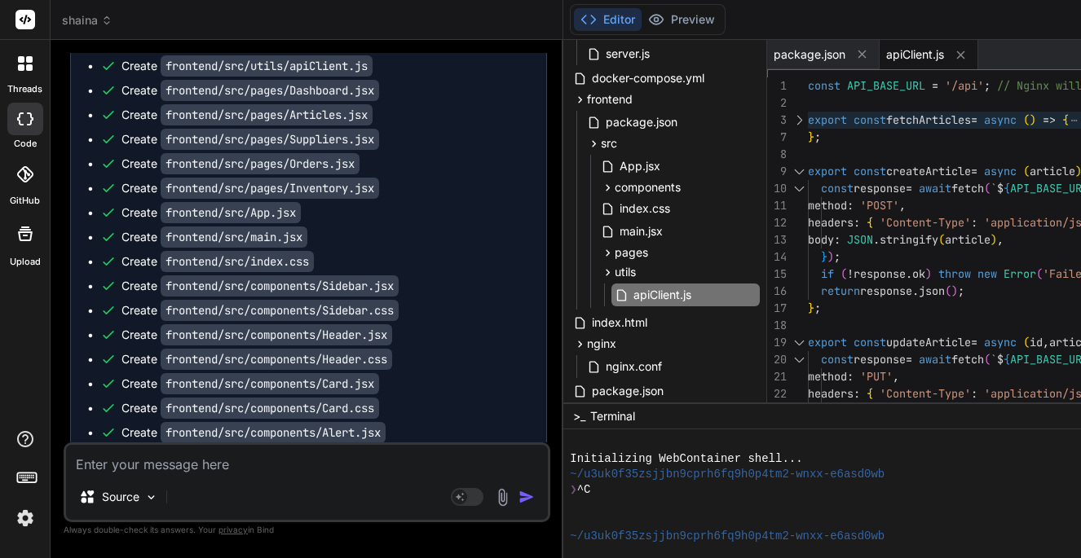
click at [807, 165] on div at bounding box center [798, 171] width 21 height 17
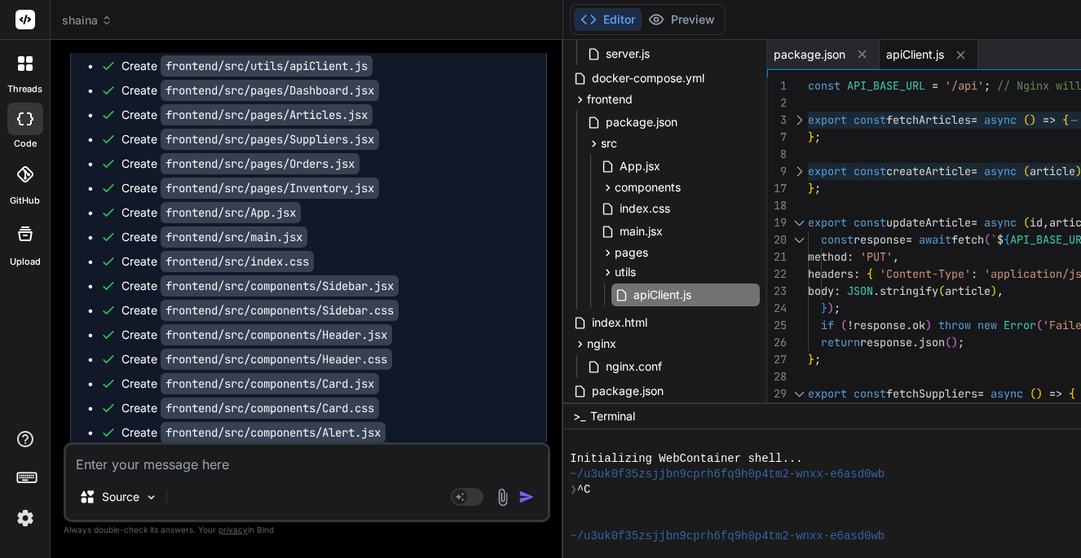
click at [808, 218] on div at bounding box center [798, 222] width 21 height 17
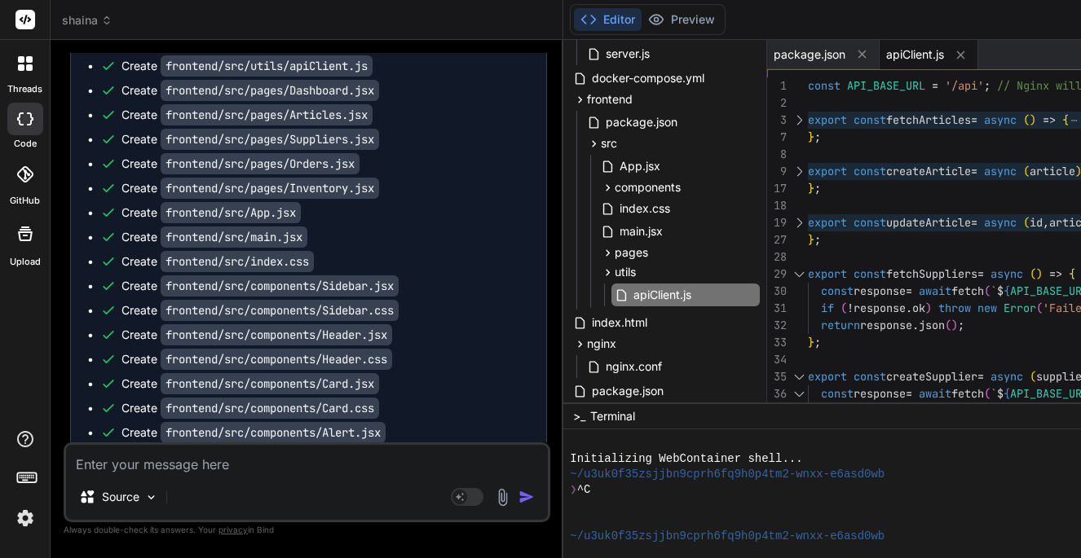
click at [805, 270] on div at bounding box center [798, 274] width 21 height 17
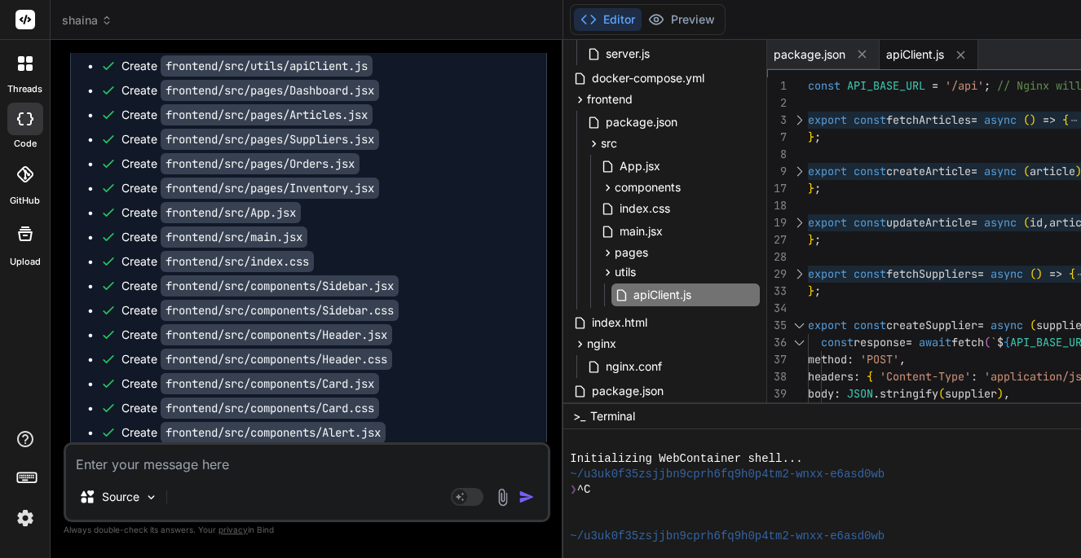
click at [807, 321] on div at bounding box center [798, 325] width 21 height 17
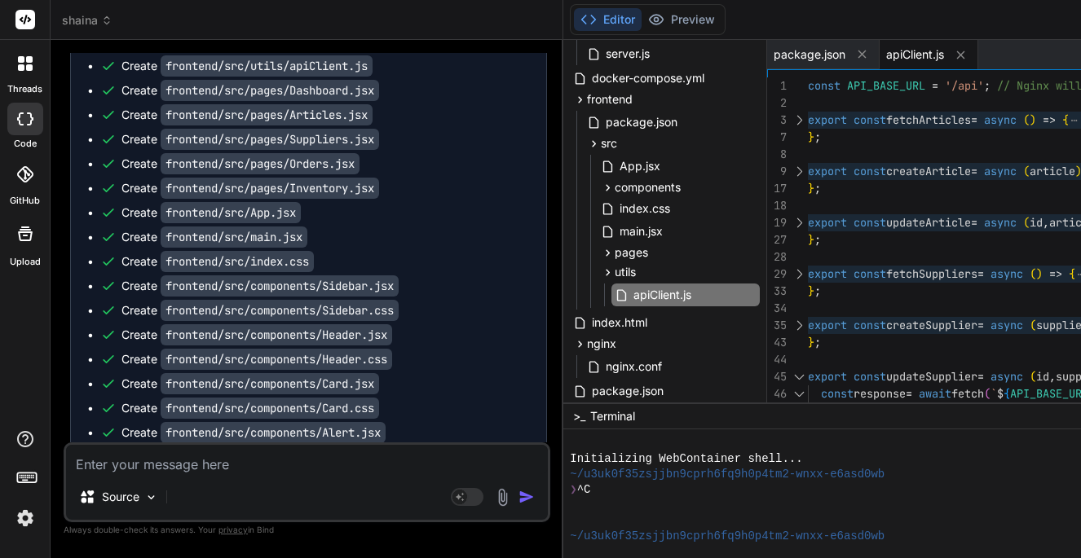
click at [808, 371] on div at bounding box center [798, 376] width 21 height 17
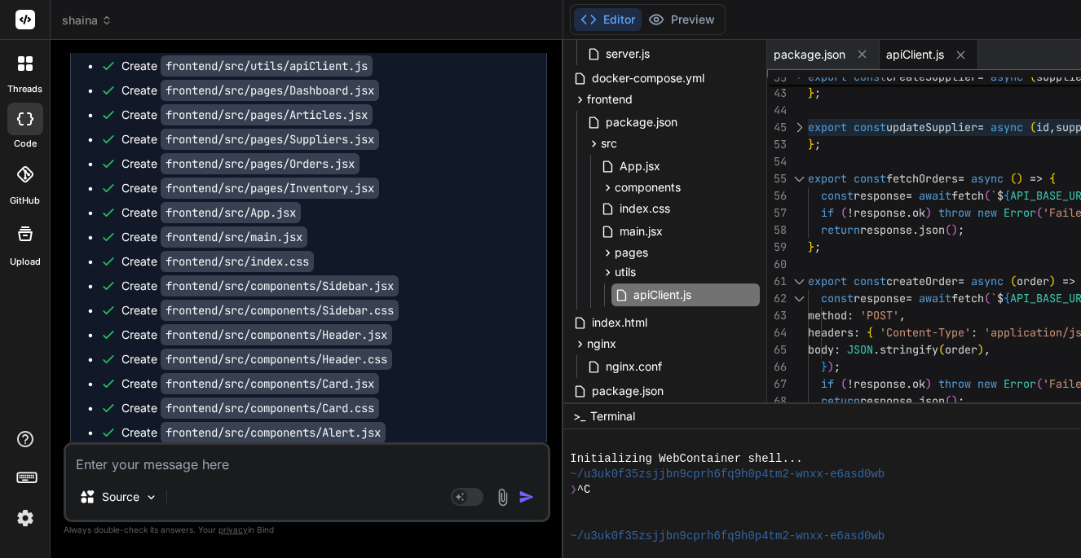
click at [805, 174] on div at bounding box center [798, 178] width 21 height 17
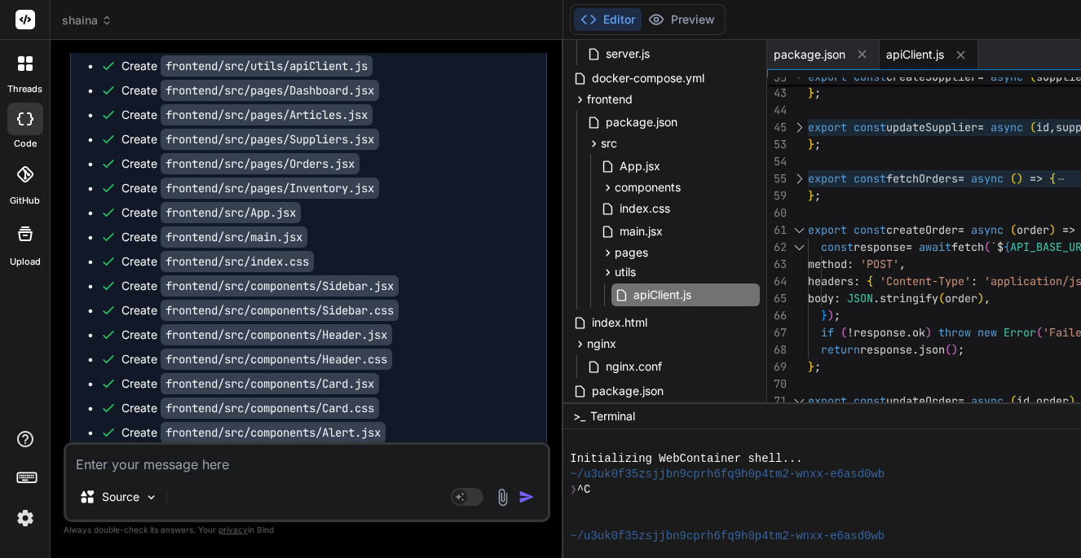
click at [806, 224] on div at bounding box center [798, 230] width 21 height 17
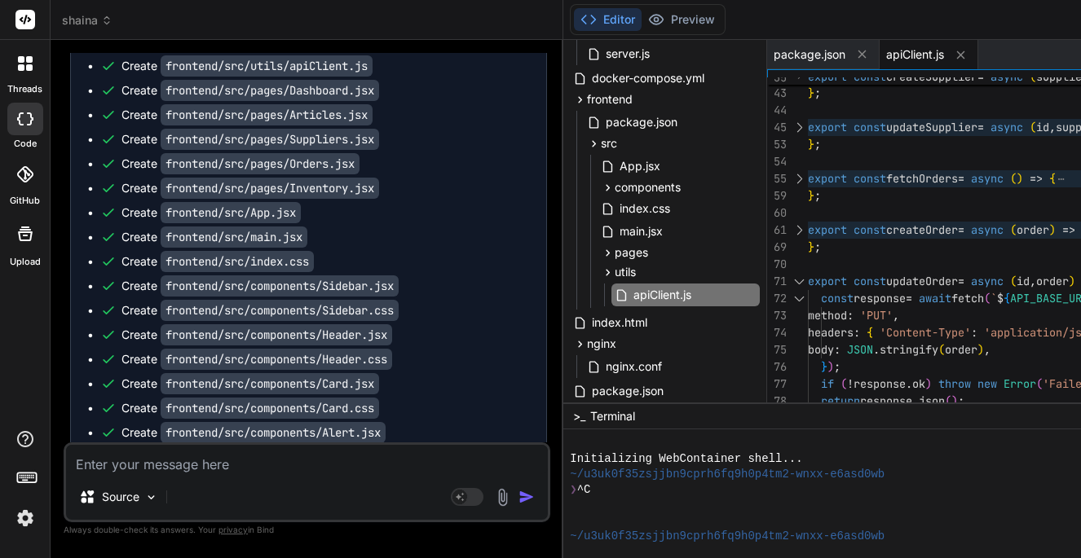
click at [808, 276] on div at bounding box center [798, 281] width 21 height 17
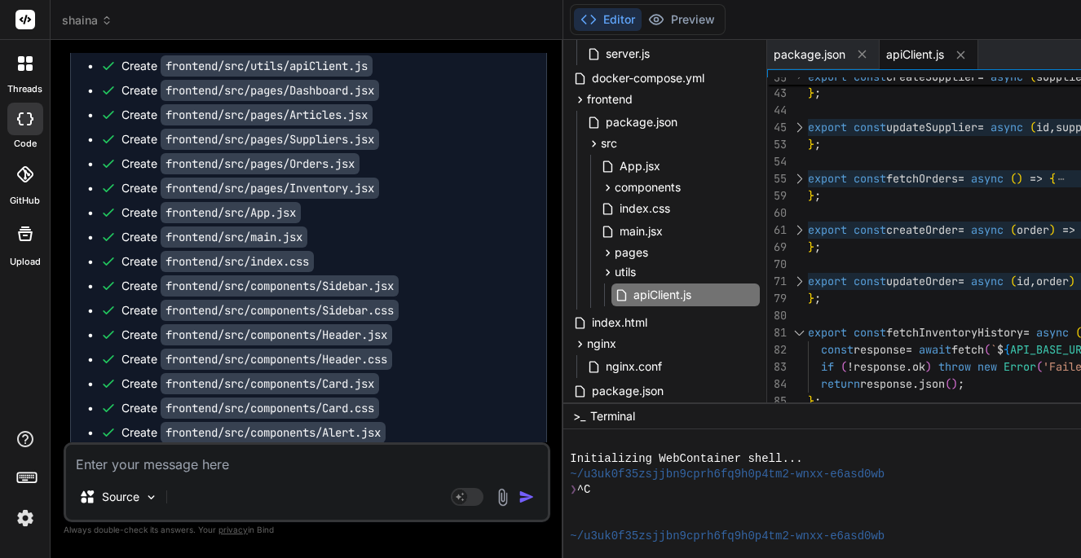
click at [804, 324] on div "80" at bounding box center [787, 315] width 41 height 17
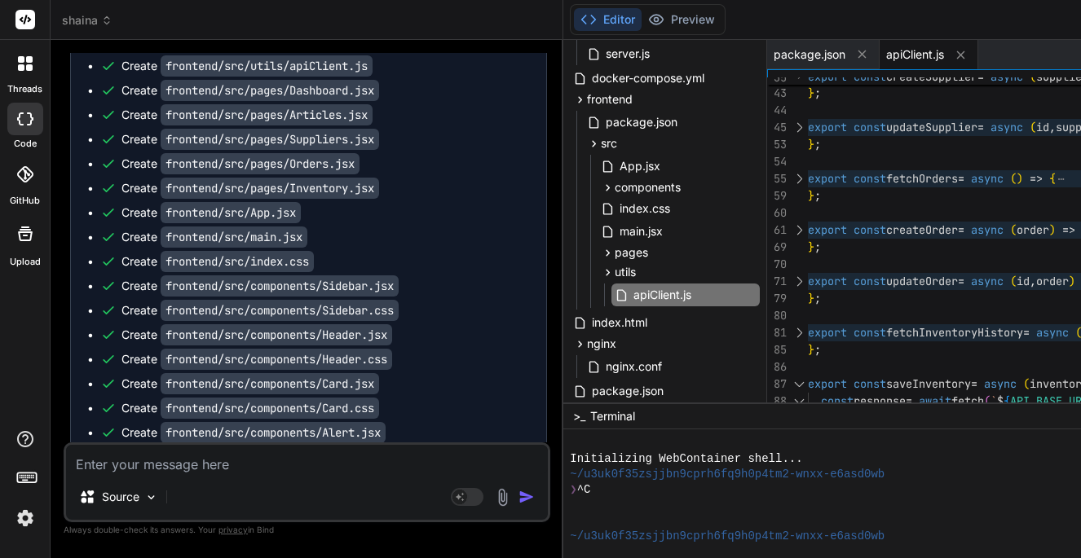
click at [805, 376] on div at bounding box center [798, 384] width 21 height 17
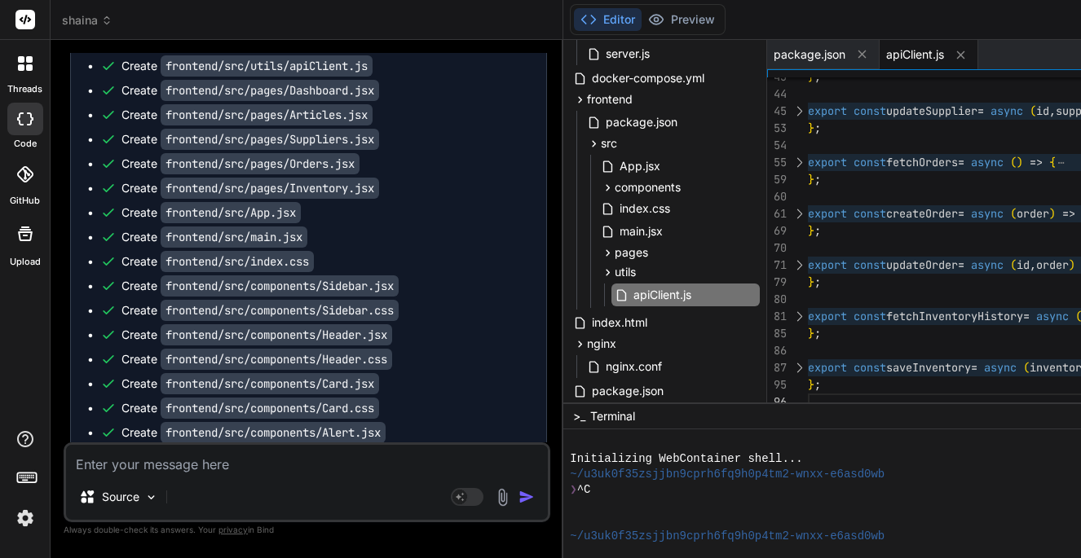
scroll to position [8, 0]
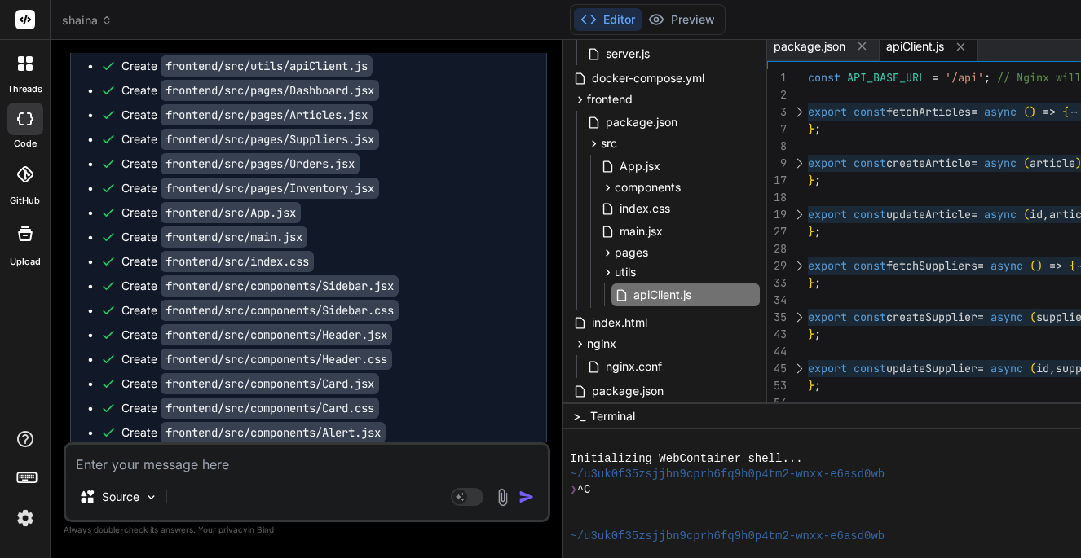
scroll to position [0, 0]
click at [784, 73] on div "1" at bounding box center [777, 77] width 20 height 17
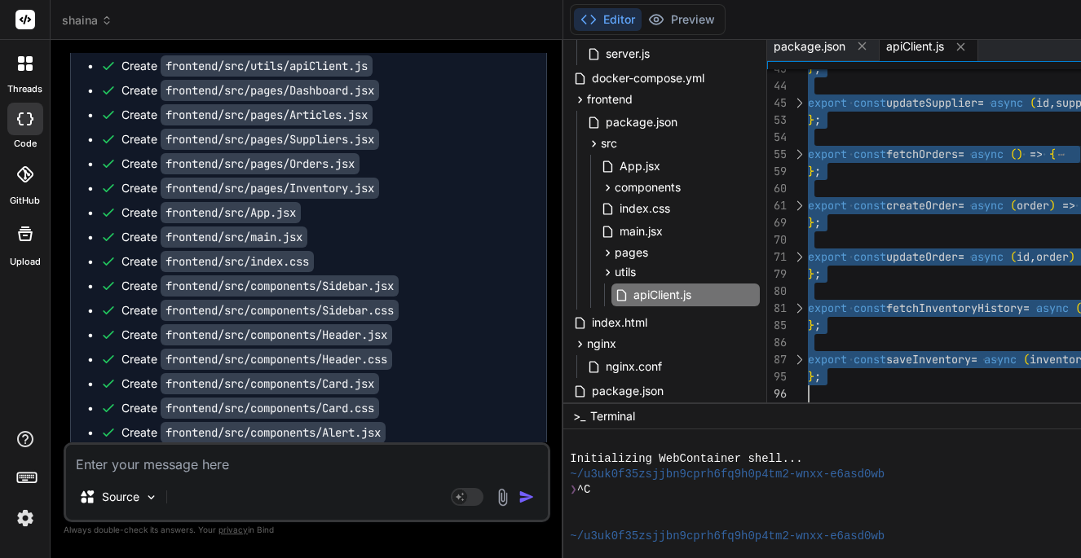
drag, startPoint x: 784, startPoint y: 73, endPoint x: 883, endPoint y: 422, distance: 363.2
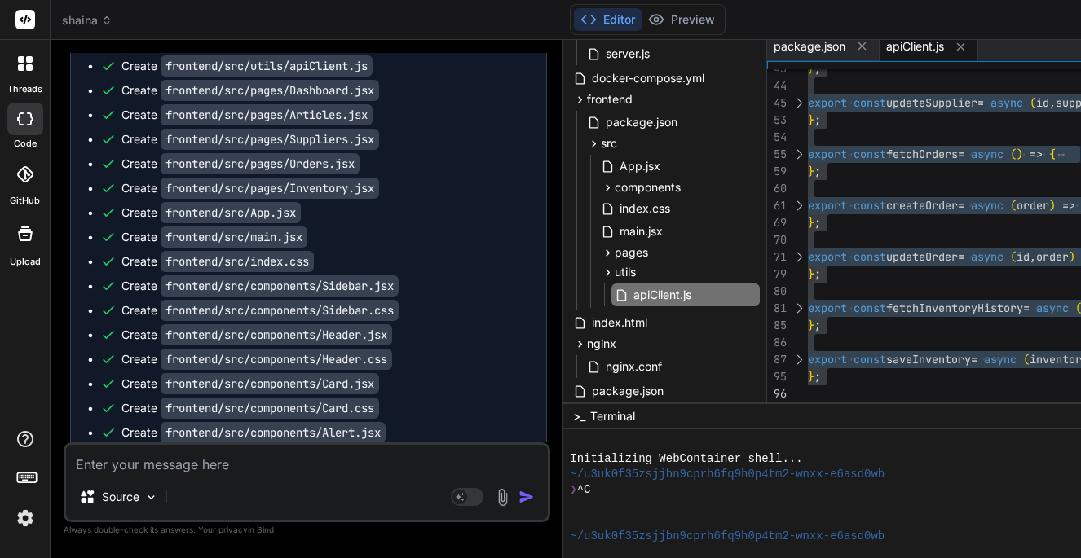
click at [293, 68] on code "frontend/src/utils/apiClient.js" at bounding box center [267, 65] width 212 height 21
drag, startPoint x: 297, startPoint y: 68, endPoint x: 384, endPoint y: 66, distance: 87.2
click at [383, 67] on div "Create frontend/src/utils/apiClient.js" at bounding box center [314, 66] width 429 height 16
copy code "apiClient.js"
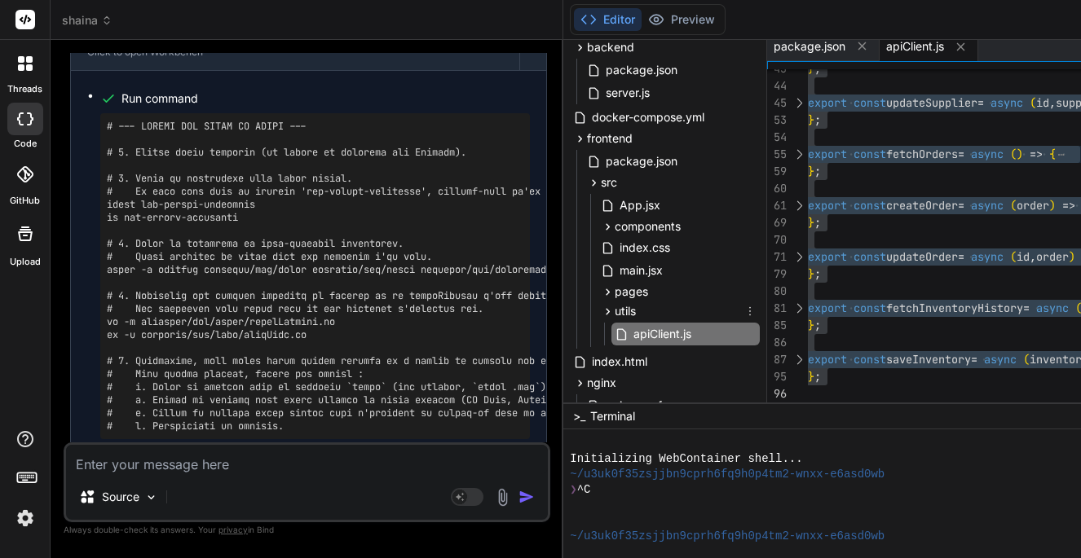
scroll to position [94, 0]
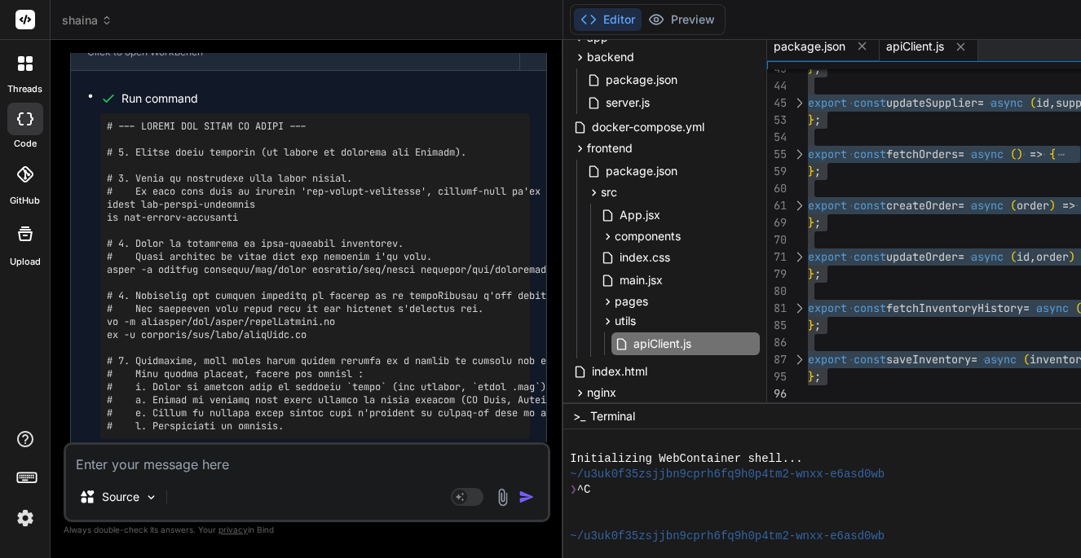
click at [817, 52] on span "package.json" at bounding box center [809, 46] width 72 height 16
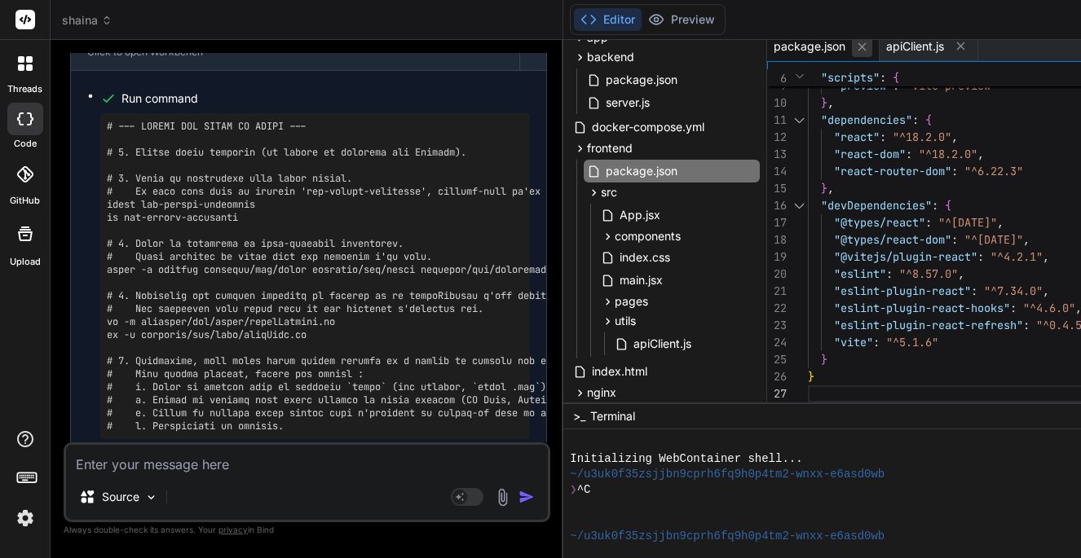
click at [869, 50] on icon at bounding box center [862, 47] width 14 height 14
type textarea "body: JSON.stringify(inventoryRecord), }); if (!response.ok) throw new Error('F…"
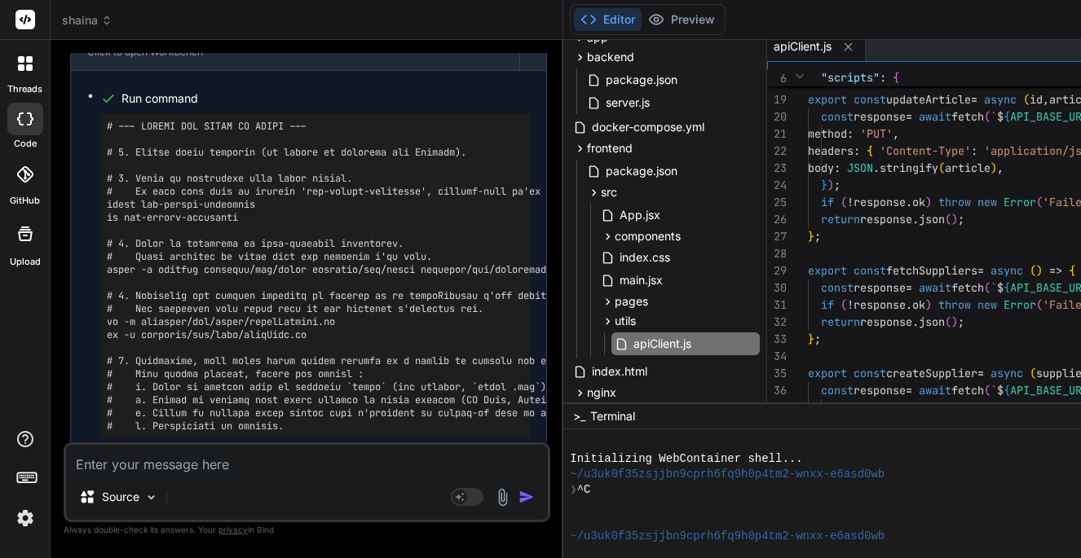
scroll to position [86, 0]
click at [614, 323] on icon at bounding box center [608, 322] width 14 height 14
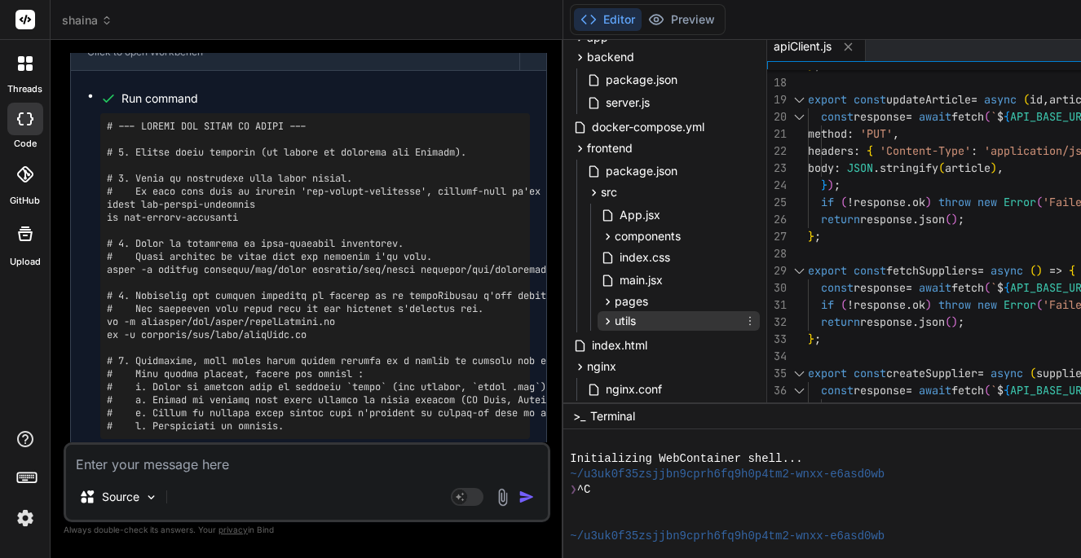
click at [614, 323] on icon at bounding box center [608, 322] width 14 height 14
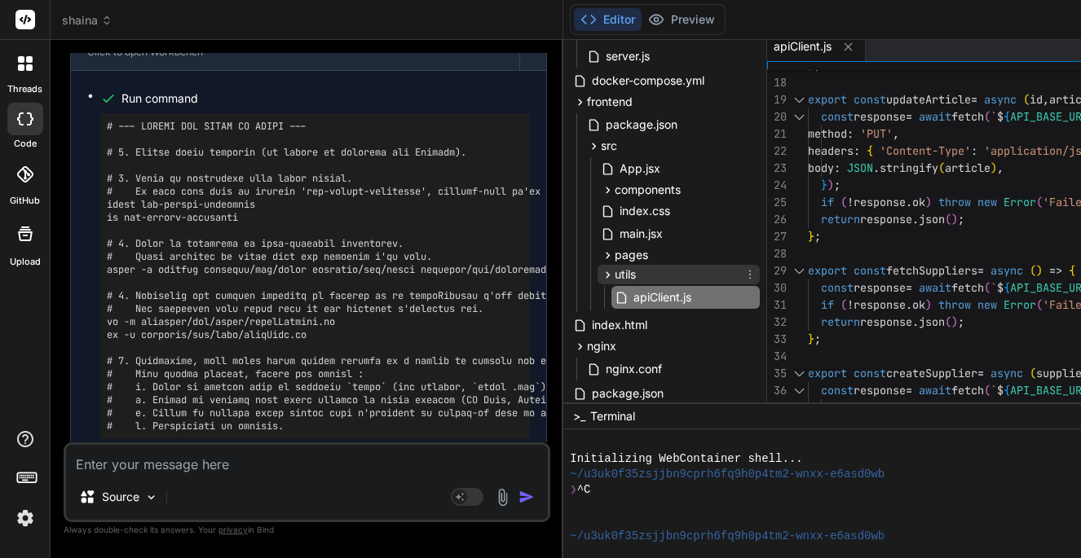
scroll to position [143, 0]
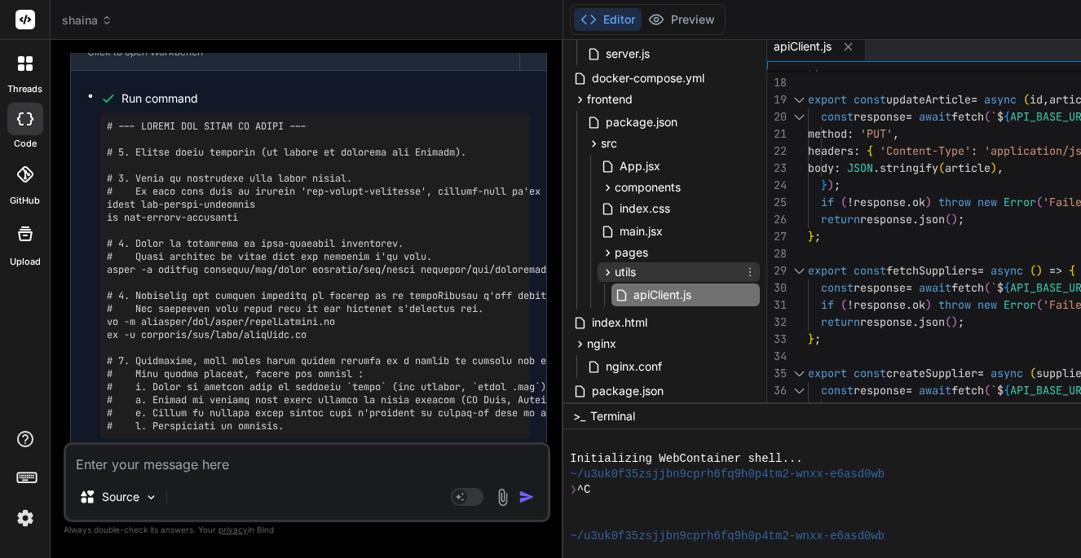
click at [614, 271] on icon at bounding box center [608, 273] width 14 height 14
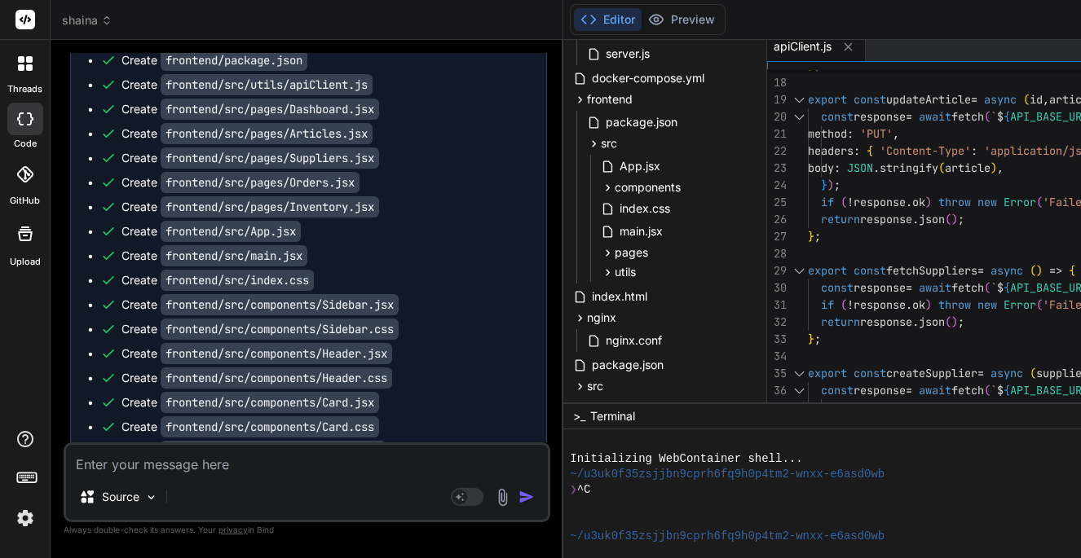
scroll to position [4176, 0]
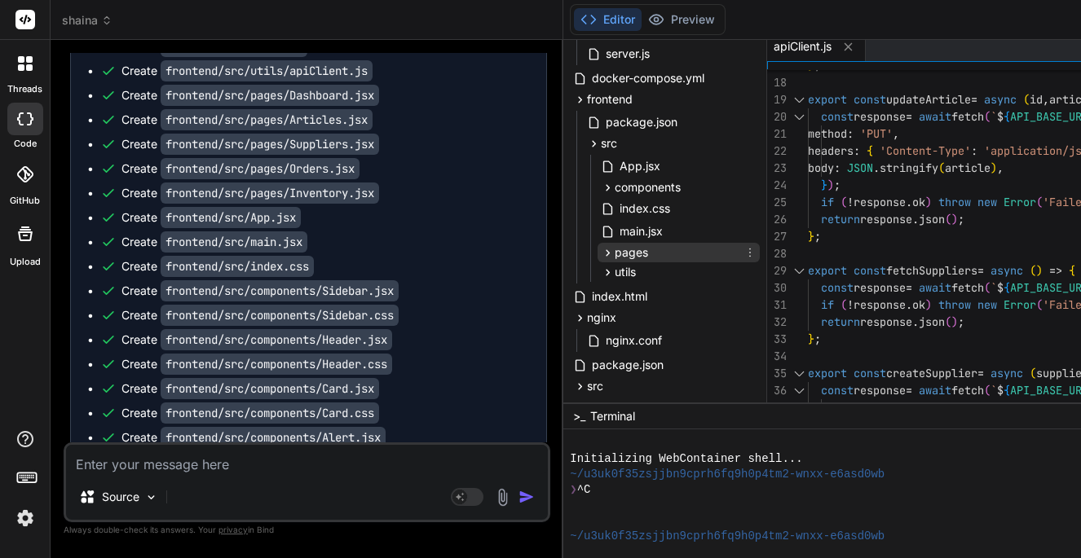
click at [614, 253] on icon at bounding box center [608, 253] width 14 height 14
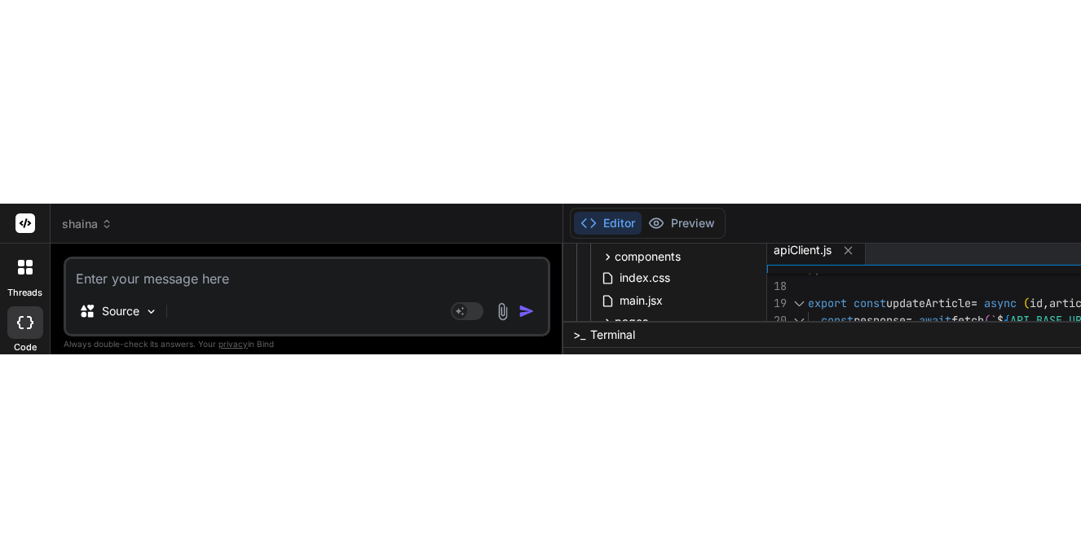
scroll to position [93, 0]
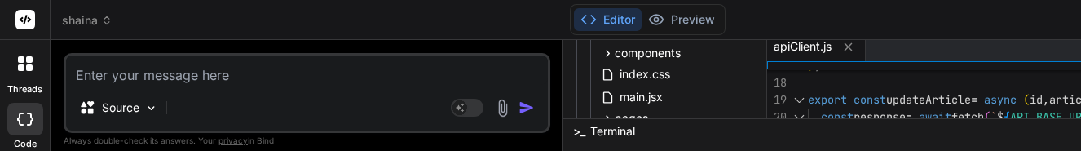
type textarea "x"
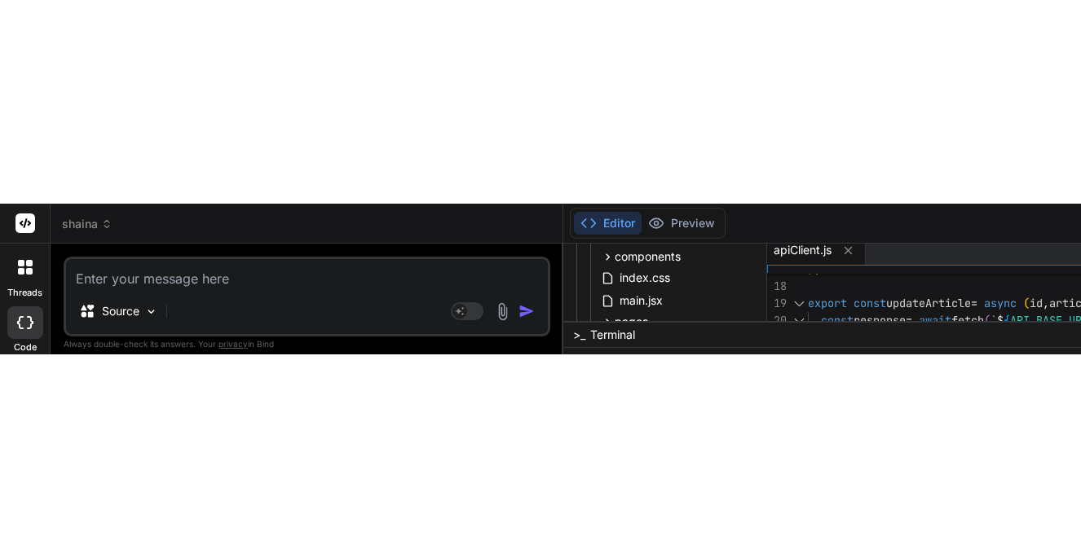
scroll to position [0, 0]
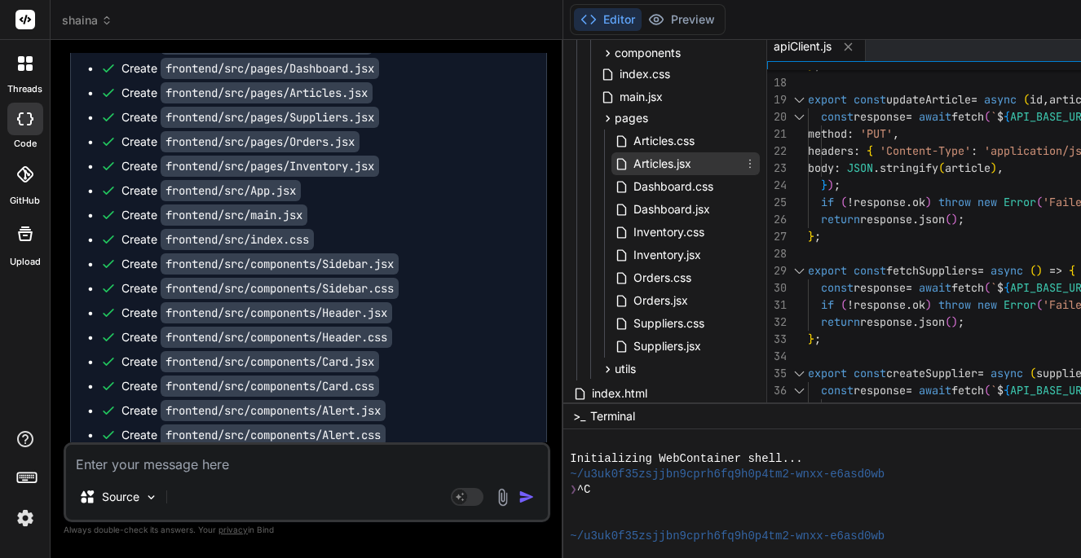
click at [755, 166] on icon at bounding box center [749, 163] width 13 height 13
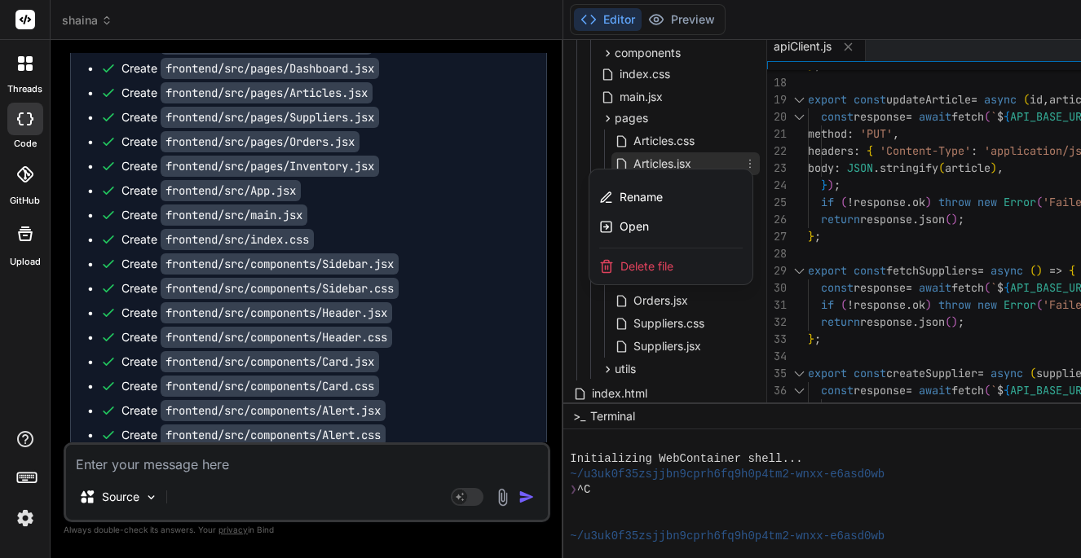
click at [695, 165] on div at bounding box center [1083, 299] width 1041 height 518
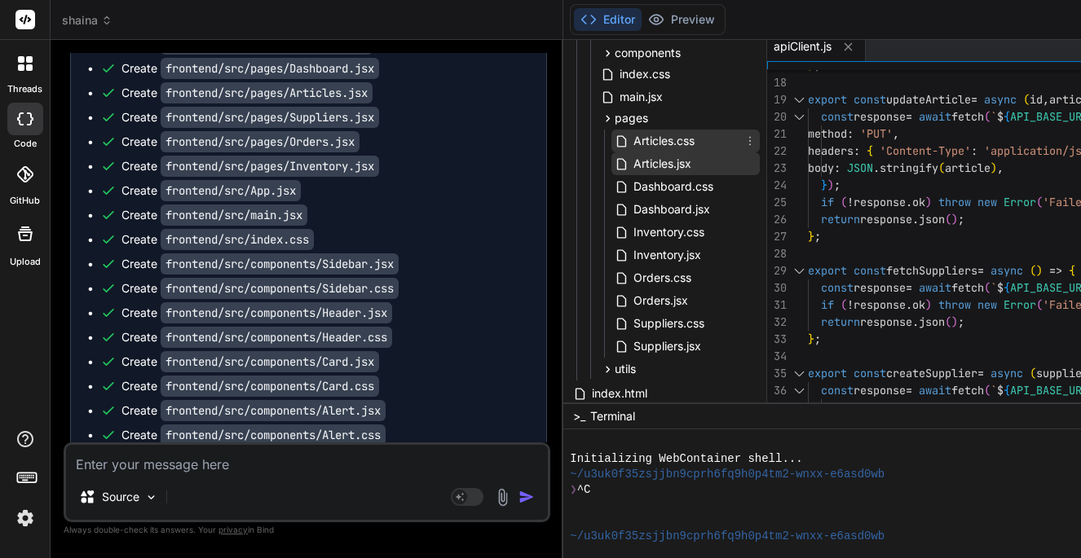
click at [756, 145] on icon at bounding box center [749, 140] width 13 height 13
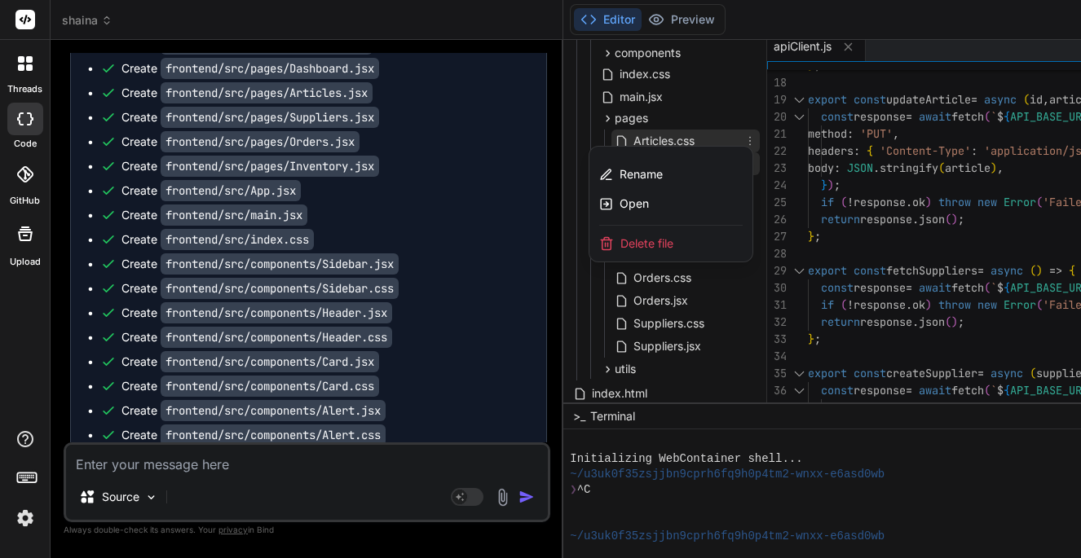
click at [710, 142] on div at bounding box center [1083, 299] width 1041 height 518
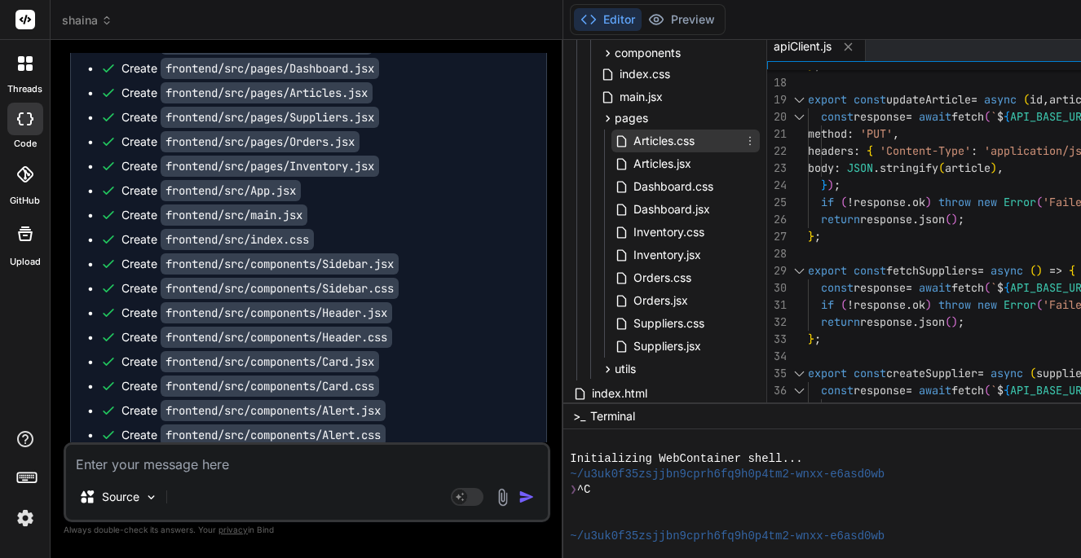
click at [656, 140] on span "Articles.css" at bounding box center [664, 141] width 64 height 20
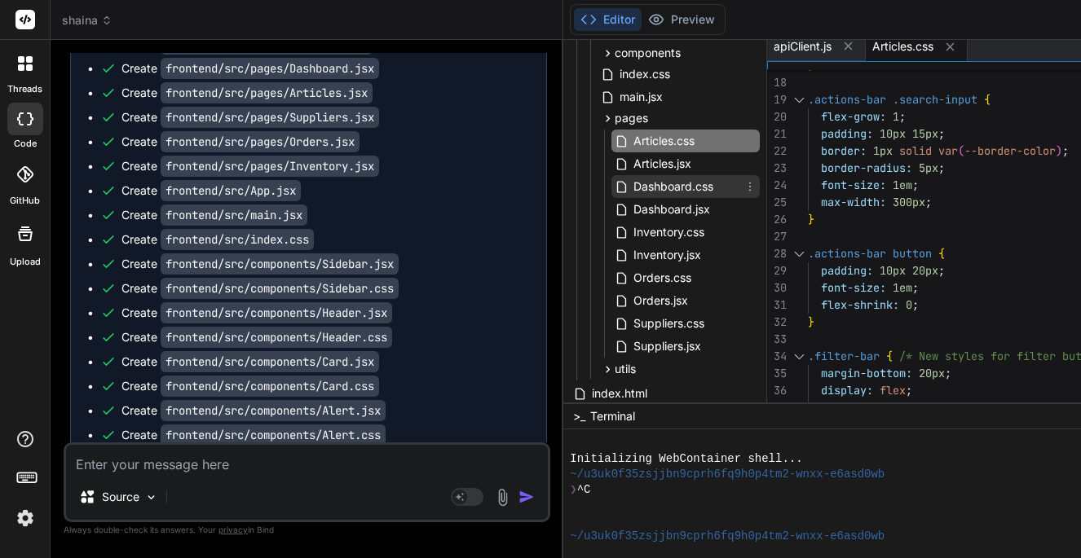
click at [674, 189] on span "Dashboard.css" at bounding box center [673, 187] width 83 height 20
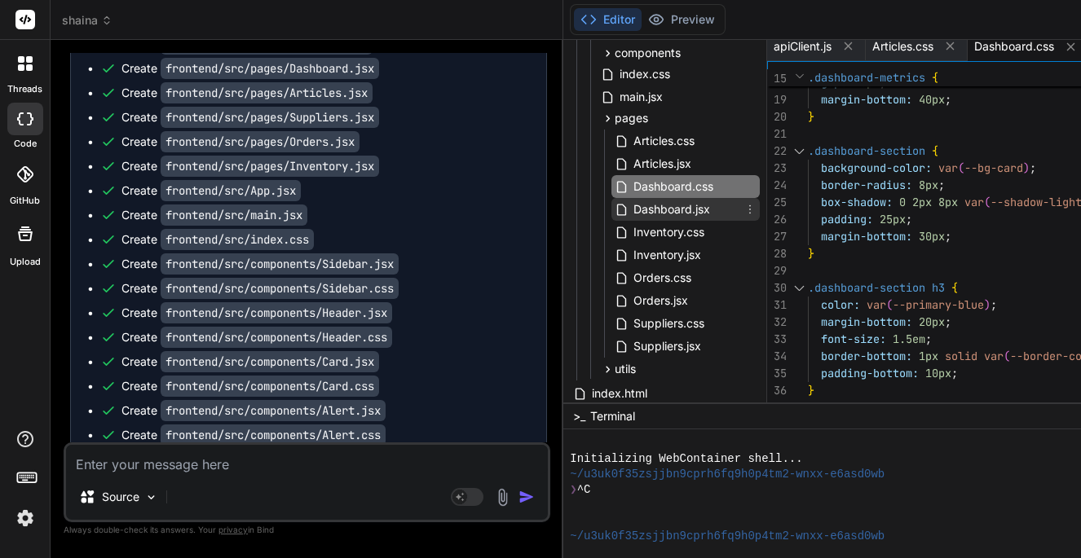
click at [650, 209] on span "Dashboard.jsx" at bounding box center [672, 210] width 80 height 20
type textarea "</tbody> </table> </div> </div> </div> ); } export default Dashboard;"
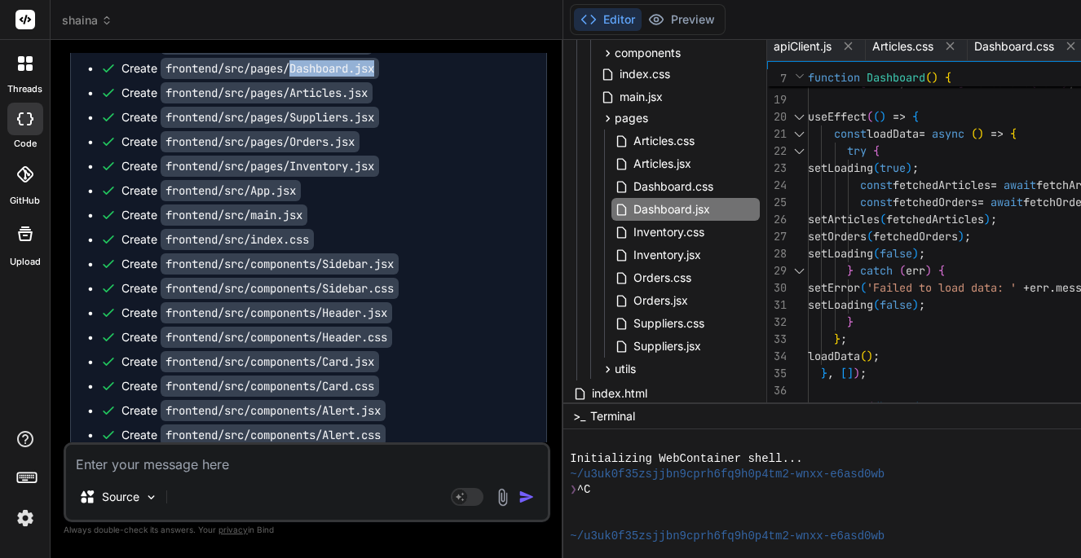
drag, startPoint x: 296, startPoint y: 69, endPoint x: 403, endPoint y: 70, distance: 107.6
click at [402, 70] on div "Create frontend/src/pages/Dashboard.jsx" at bounding box center [314, 68] width 429 height 16
copy code "Dashboard.jsx"
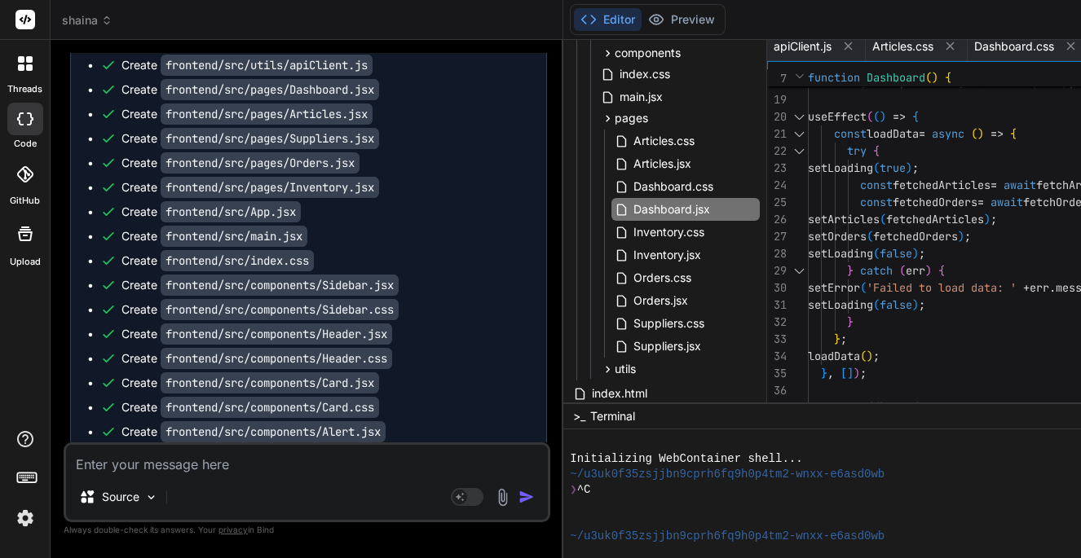
scroll to position [6811, 0]
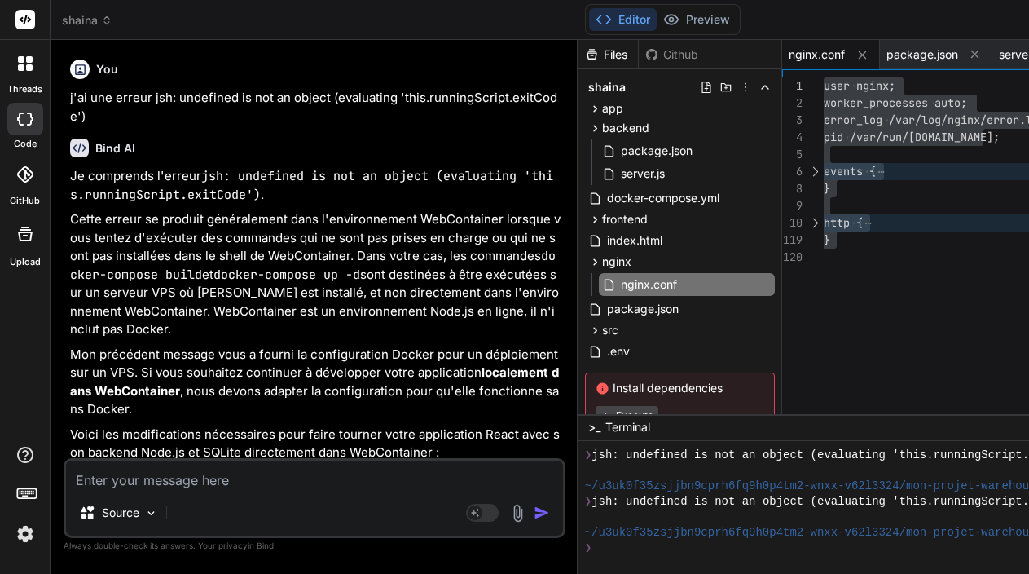
scroll to position [13842, 0]
